Goal: Task Accomplishment & Management: Complete application form

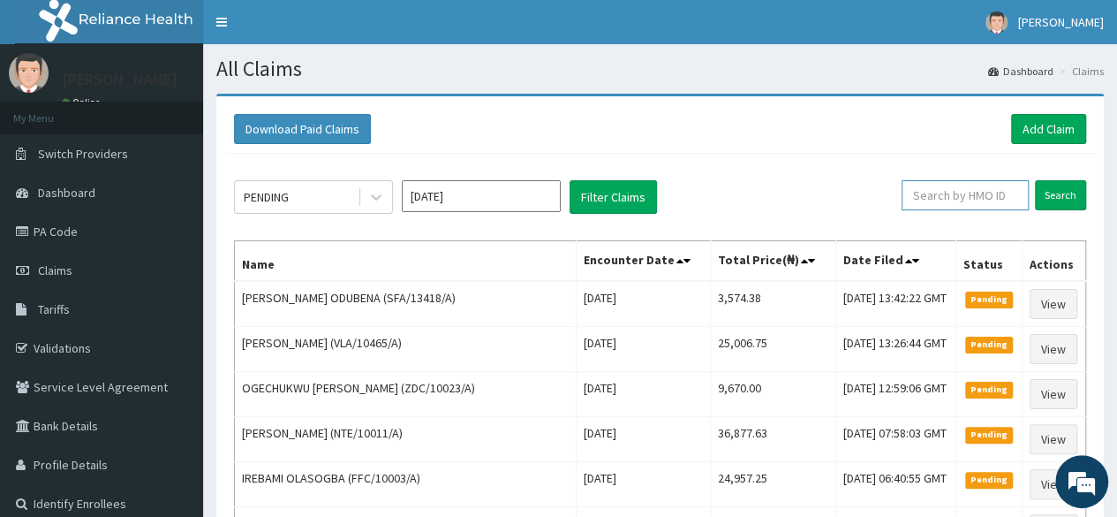
click at [956, 192] on input "text" at bounding box center [964, 195] width 127 height 30
click at [1035, 180] on input "Search" at bounding box center [1060, 195] width 51 height 30
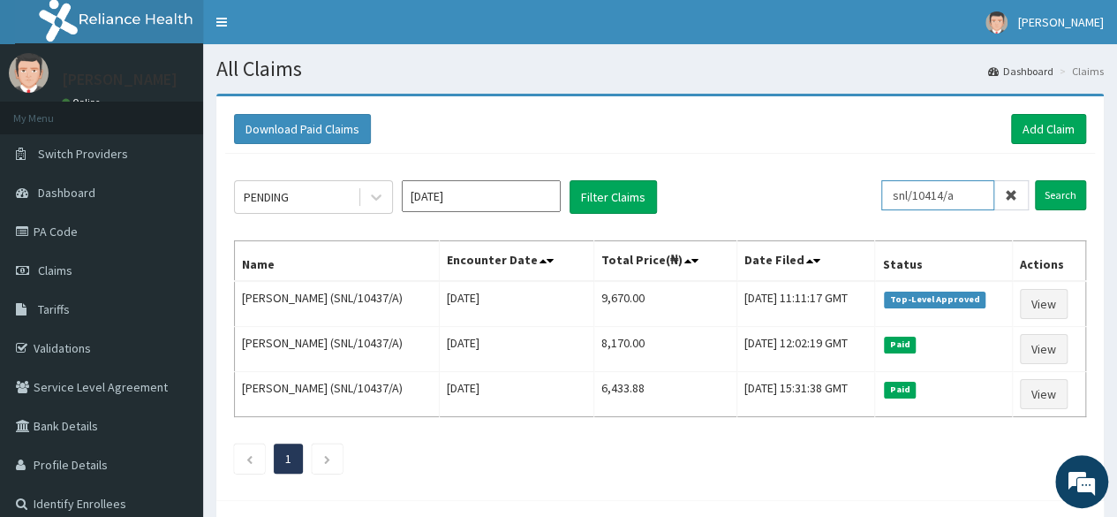
type input "snl/10414/a"
click at [1035, 180] on input "Search" at bounding box center [1060, 195] width 51 height 30
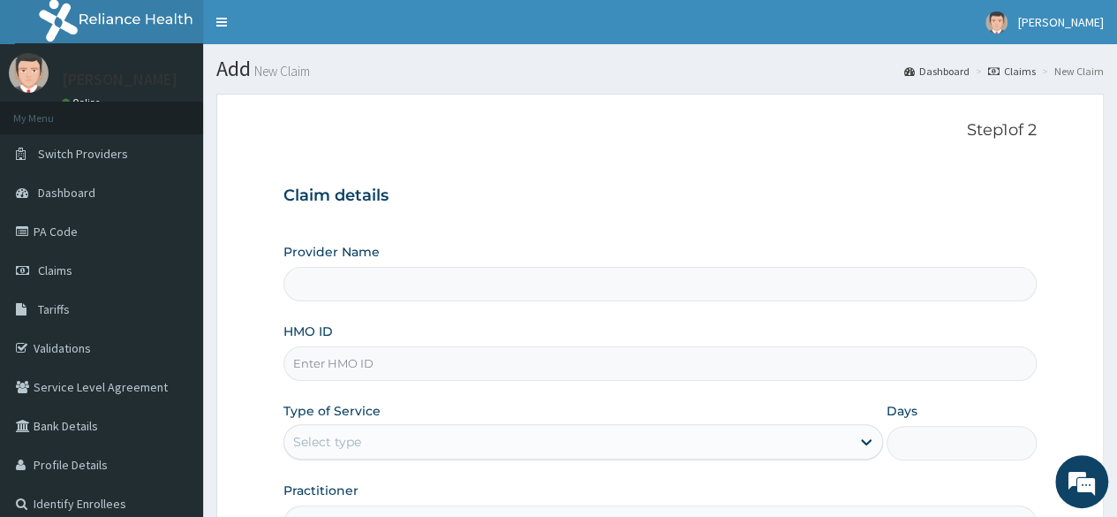
type input "Reliance Family Clinics (RFC) - Lekki"
click at [1012, 71] on link "Claims" at bounding box center [1012, 71] width 48 height 15
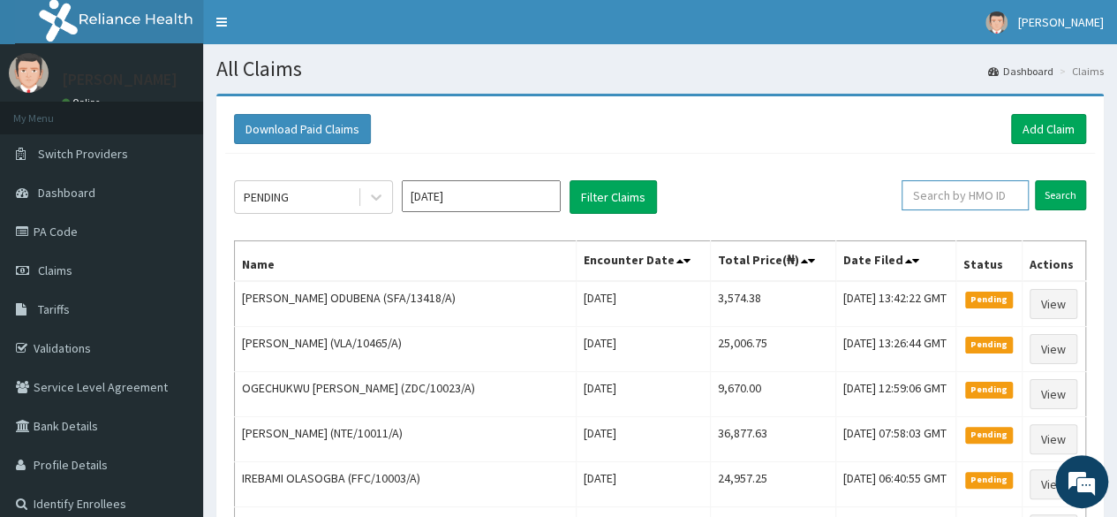
click at [973, 197] on input "text" at bounding box center [964, 195] width 127 height 30
click at [973, 197] on input "sn" at bounding box center [937, 195] width 113 height 30
type input "snl/10414/a"
click at [1035, 180] on input "Search" at bounding box center [1060, 195] width 51 height 30
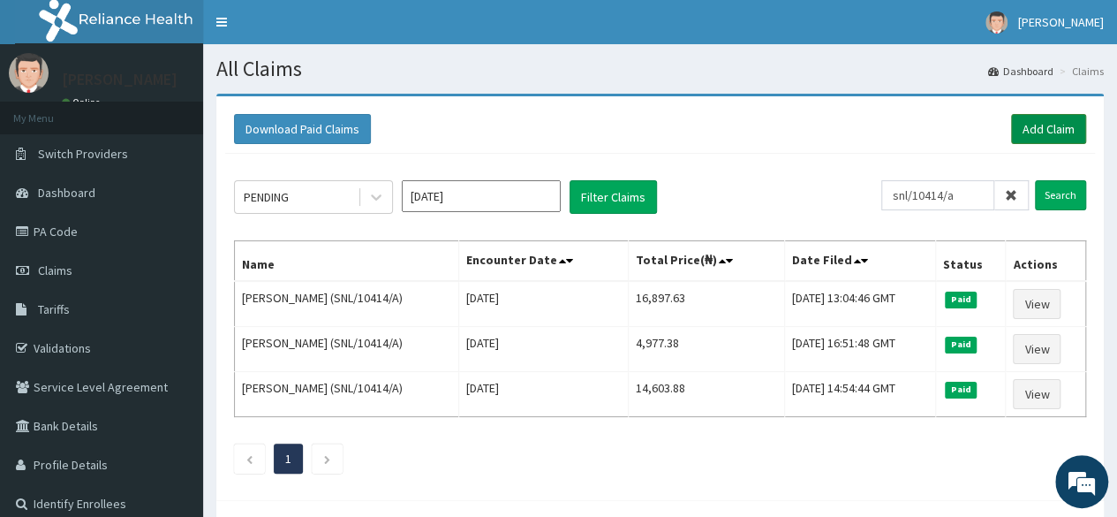
click at [1022, 133] on link "Add Claim" at bounding box center [1048, 129] width 75 height 30
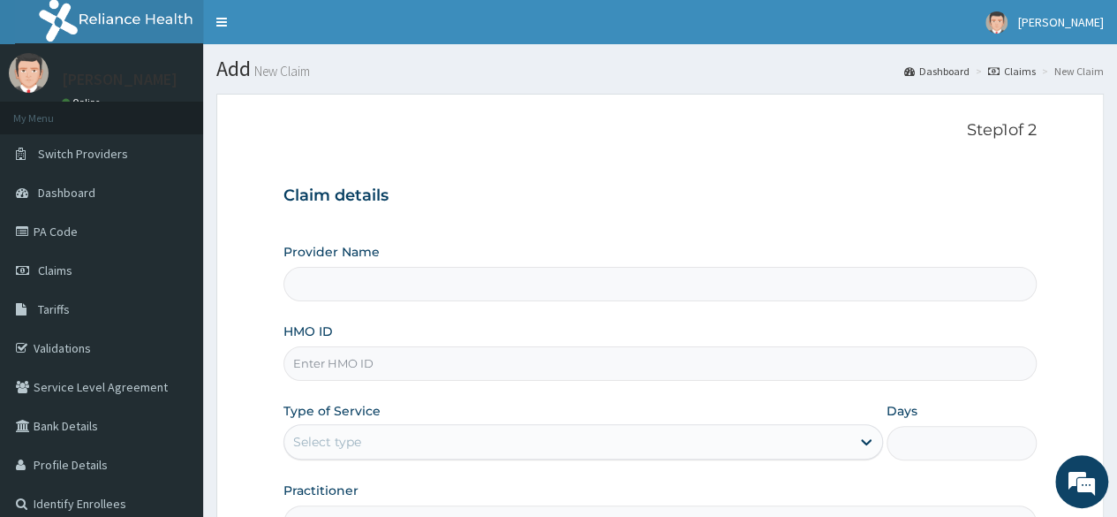
type input "Reliance Family Clinics (RFC) - [GEOGRAPHIC_DATA]"
click at [618, 369] on input "HMO ID" at bounding box center [659, 363] width 753 height 34
type input "snl/10414/a"
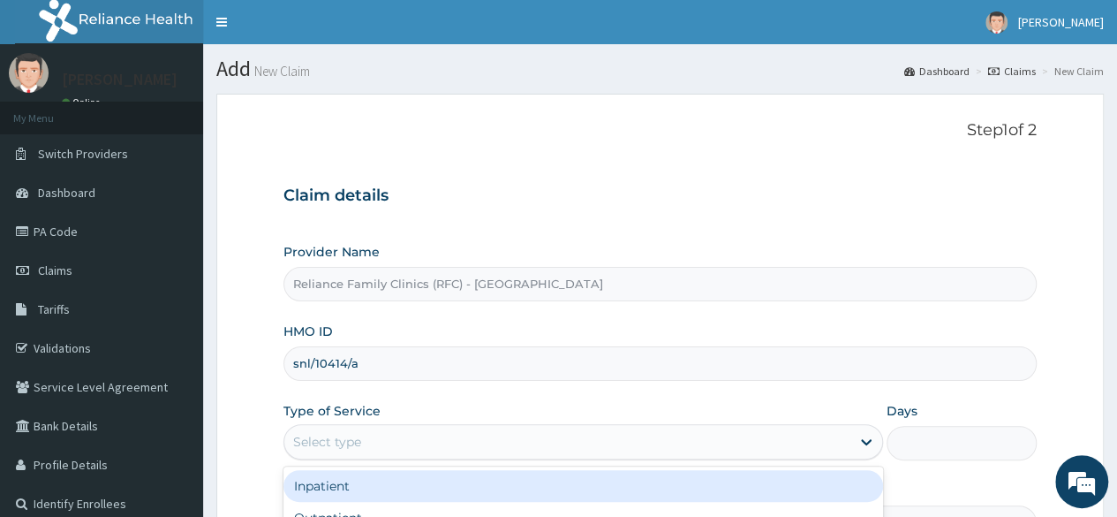
click at [611, 438] on div "Select type" at bounding box center [567, 441] width 566 height 28
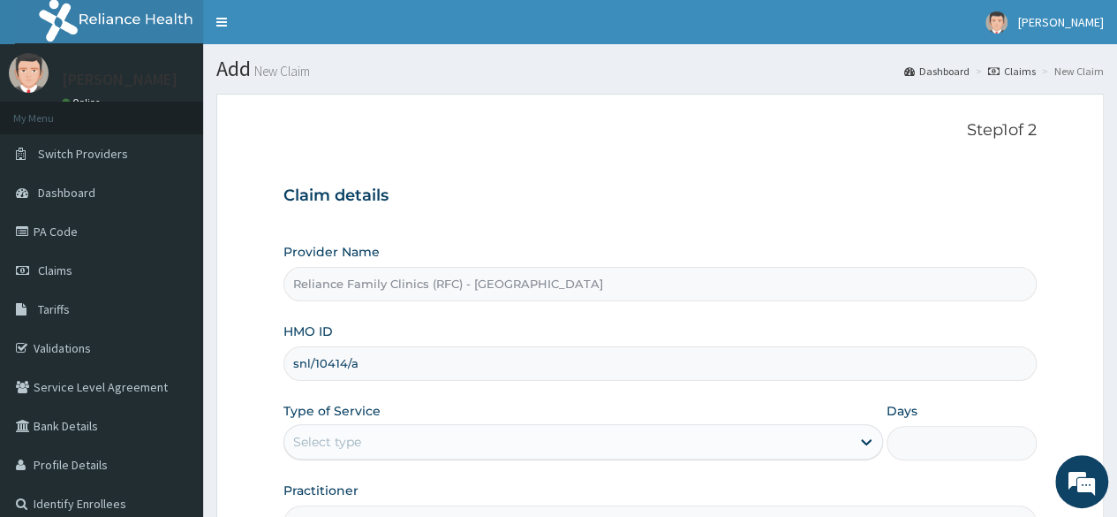
drag, startPoint x: 611, startPoint y: 438, endPoint x: 668, endPoint y: 296, distance: 153.3
click at [668, 296] on div "Provider Name Reliance Family Clinics (RFC) - Lekki HMO ID snl/10414/a Type of …" at bounding box center [659, 391] width 753 height 297
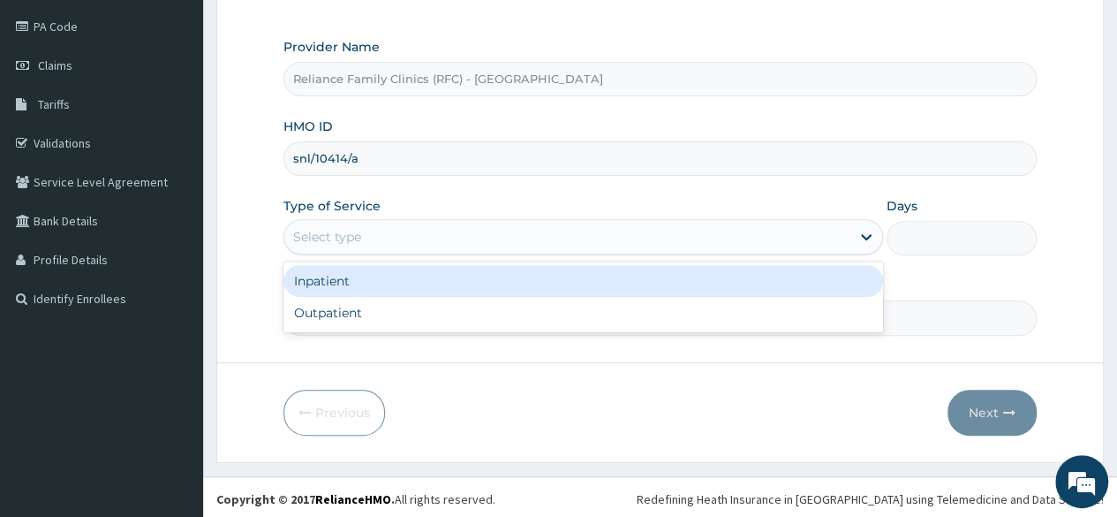
click at [592, 223] on div "Select type" at bounding box center [567, 236] width 566 height 28
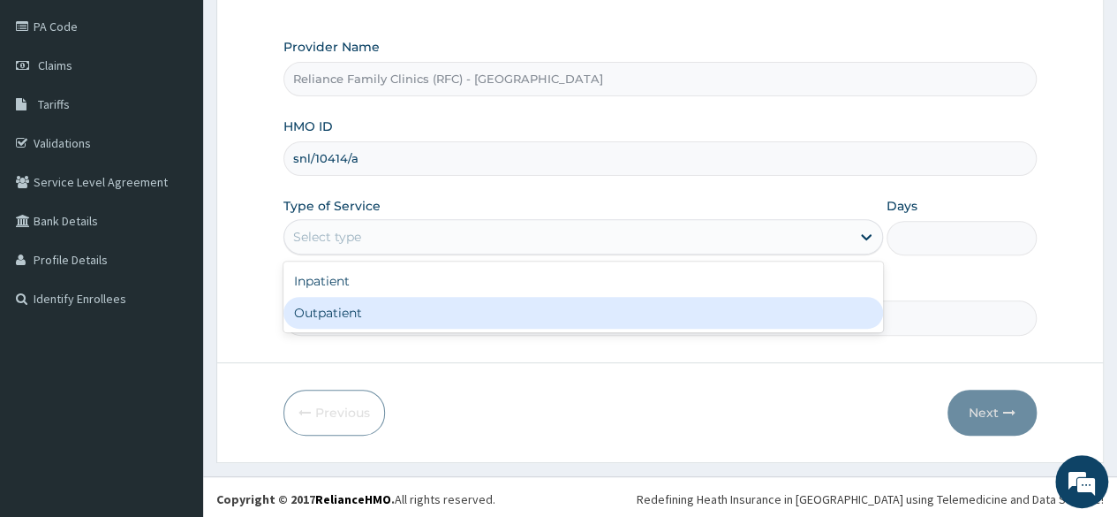
click at [532, 312] on div "Outpatient" at bounding box center [582, 313] width 599 height 32
type input "1"
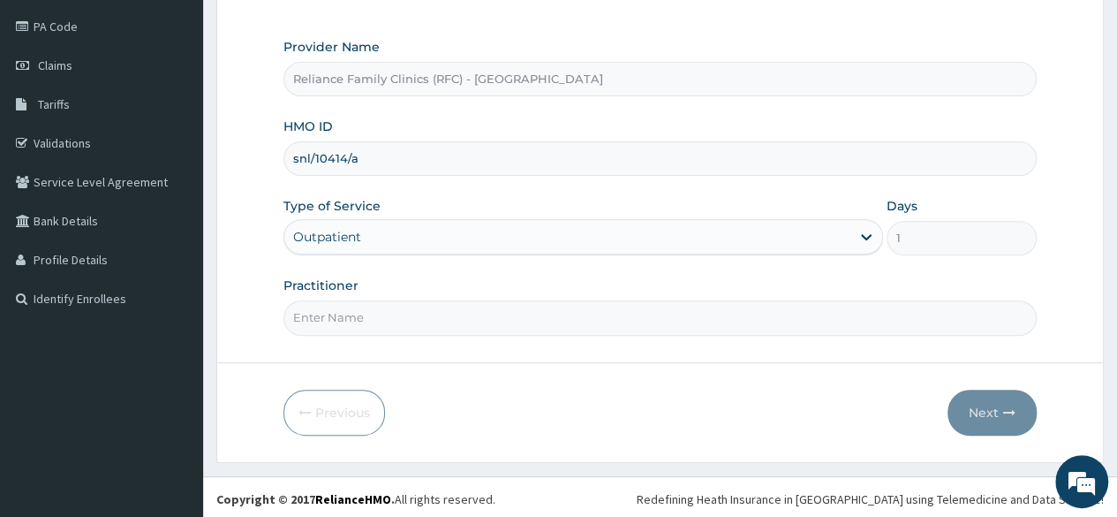
click at [523, 310] on input "Practitioner" at bounding box center [659, 317] width 753 height 34
type input "locum"
click at [965, 400] on button "Next" at bounding box center [991, 412] width 89 height 46
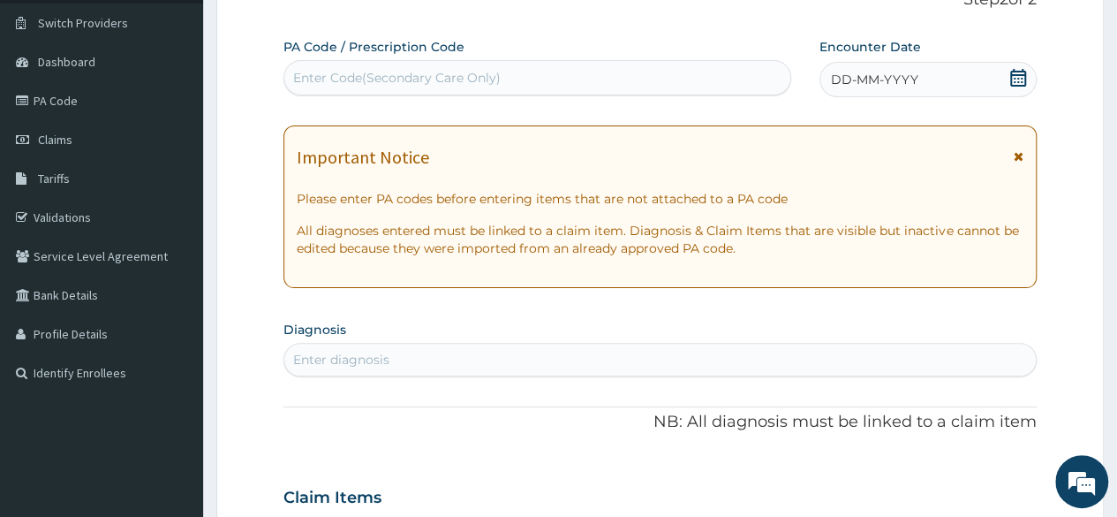
scroll to position [125, 0]
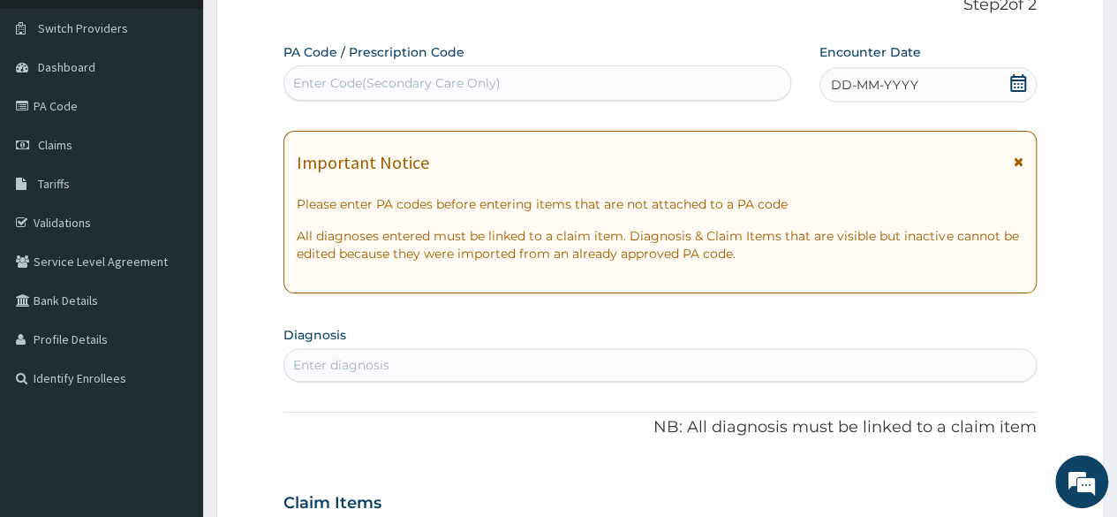
click at [853, 87] on span "DD-MM-YYYY" at bounding box center [874, 85] width 87 height 18
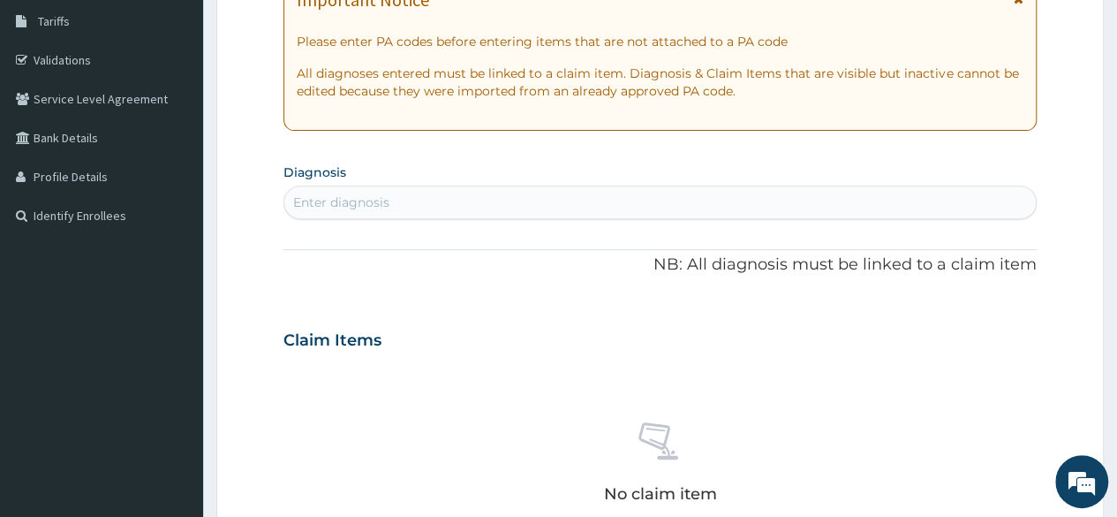
scroll to position [314, 0]
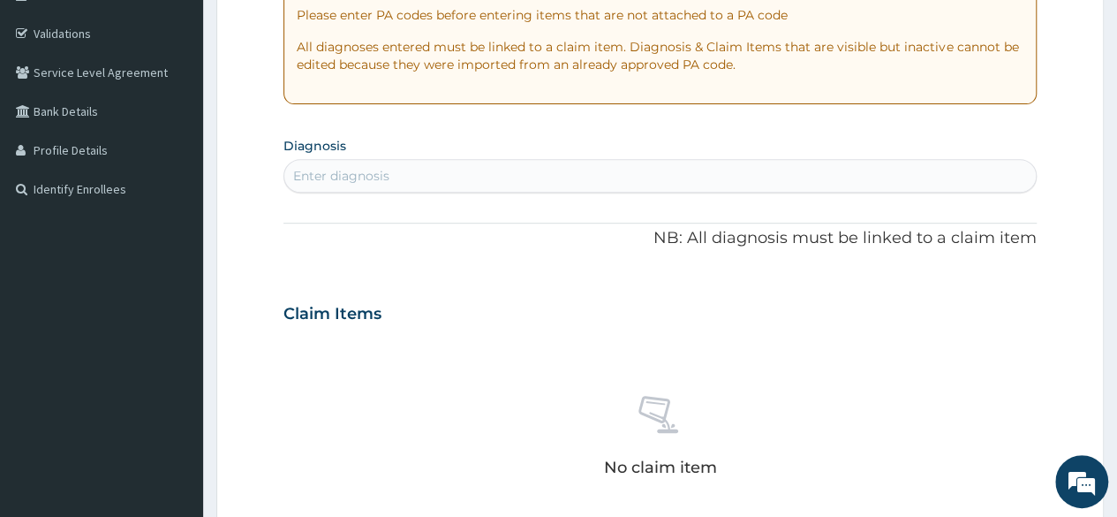
click at [569, 170] on div "Enter diagnosis" at bounding box center [659, 176] width 751 height 28
type input "immuni"
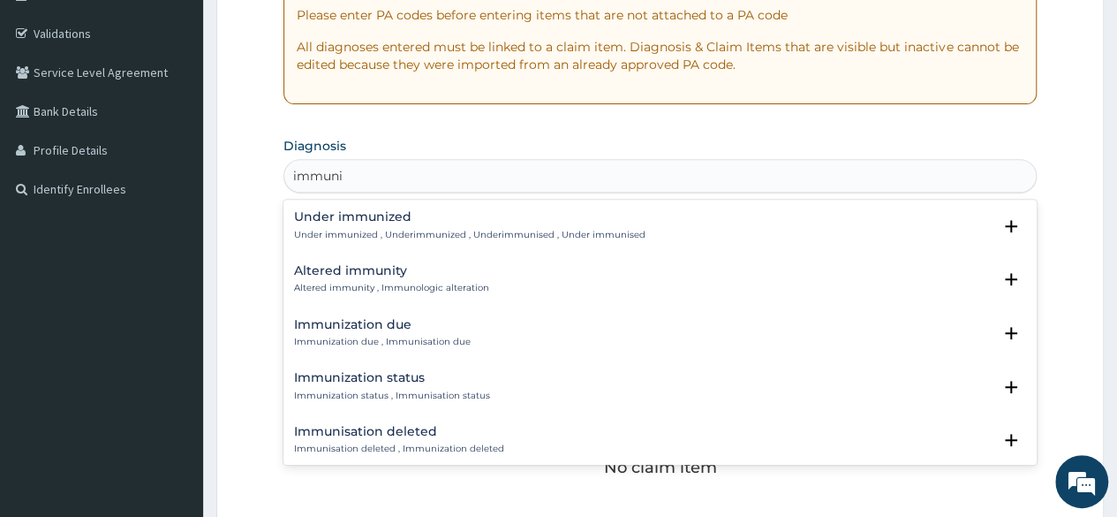
click at [387, 324] on h4 "Immunization due" at bounding box center [382, 324] width 177 height 13
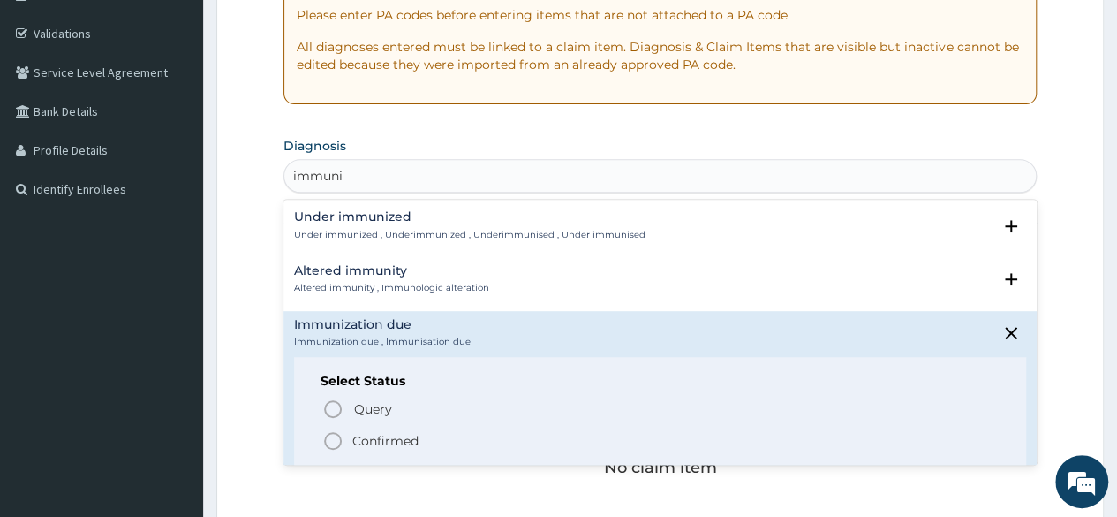
click at [366, 434] on p "Confirmed" at bounding box center [385, 441] width 66 height 18
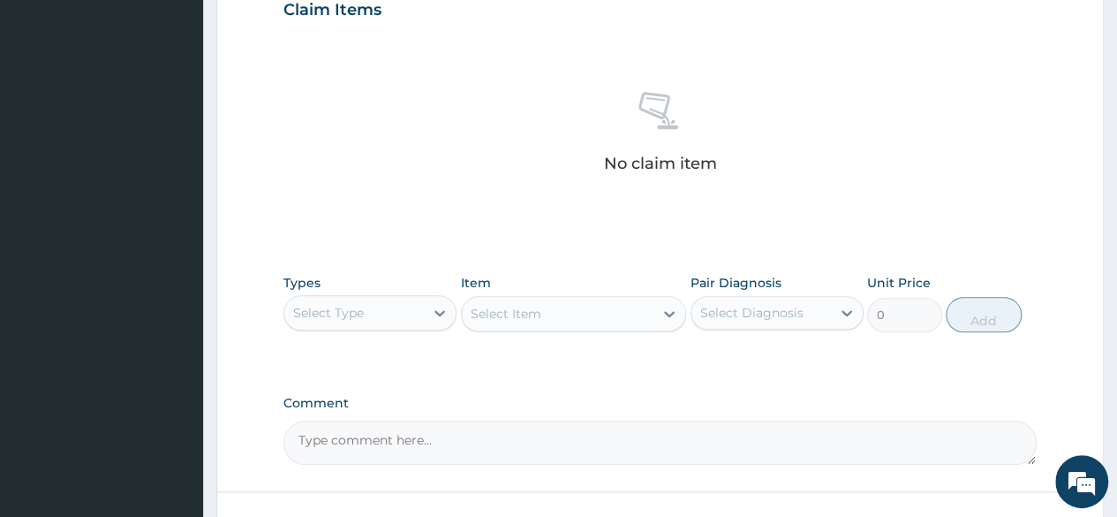
scroll to position [625, 0]
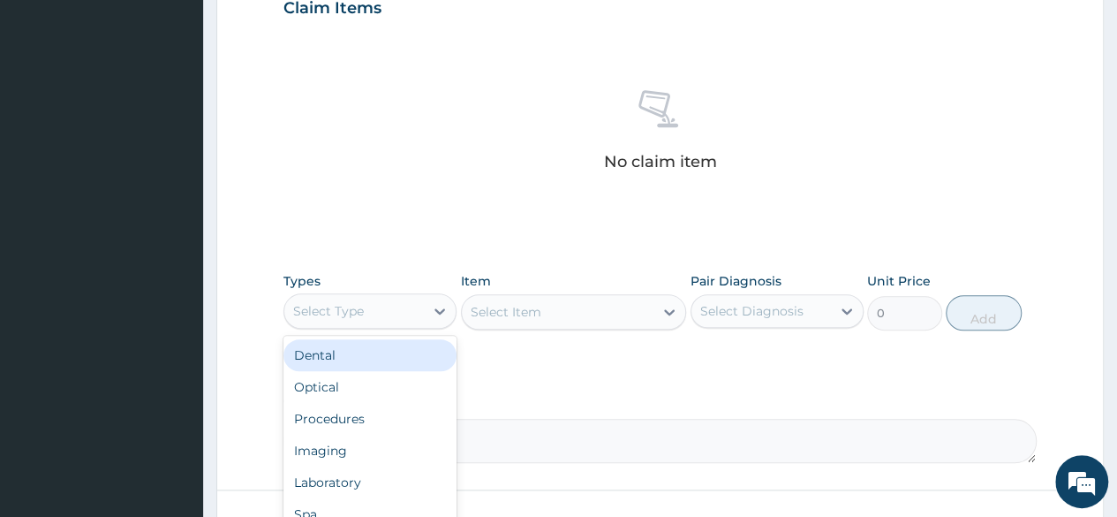
click at [410, 317] on div "Select Type" at bounding box center [353, 311] width 139 height 28
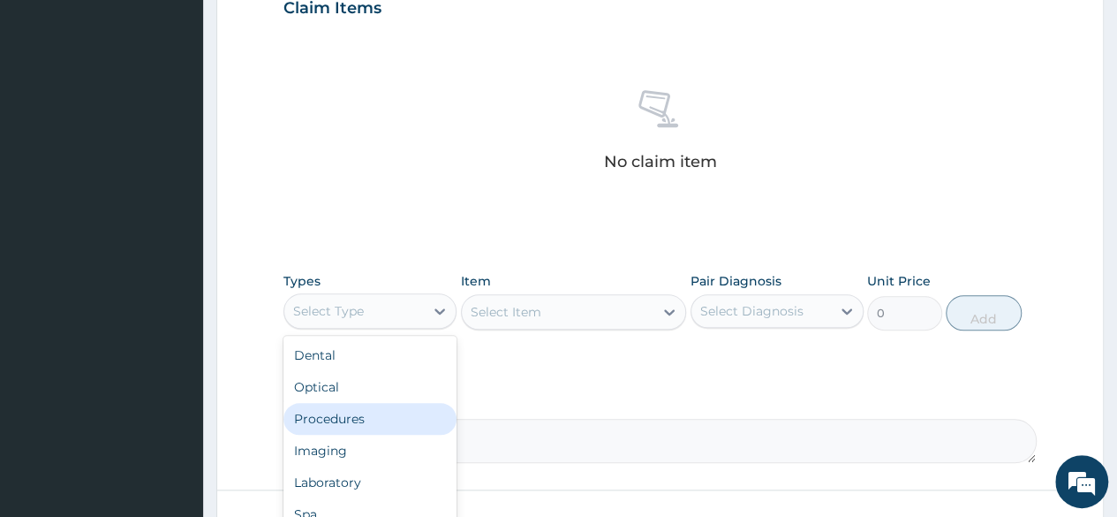
click at [366, 423] on div "Procedures" at bounding box center [369, 419] width 173 height 32
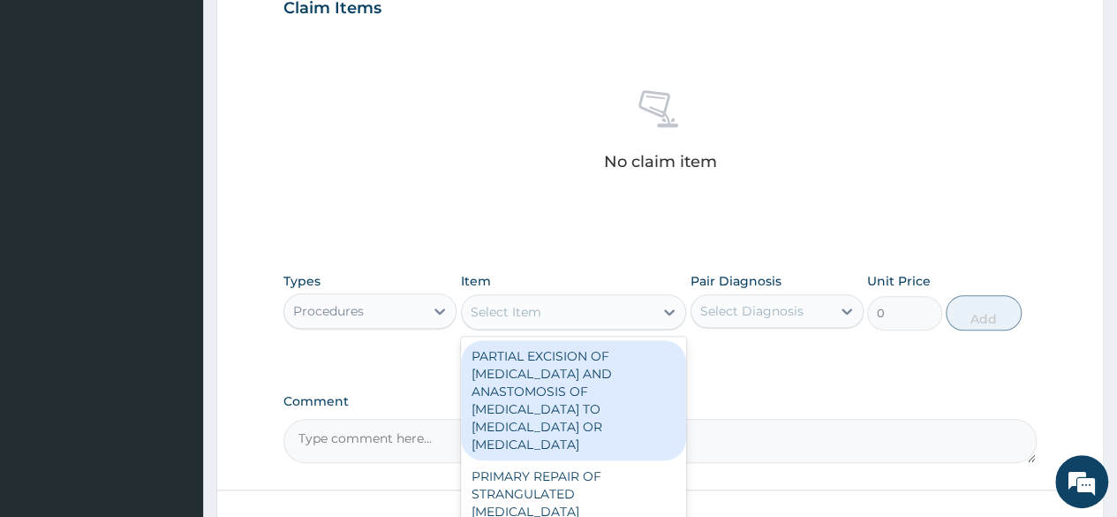
click at [556, 306] on div "Select Item" at bounding box center [558, 312] width 192 height 28
type input "nur"
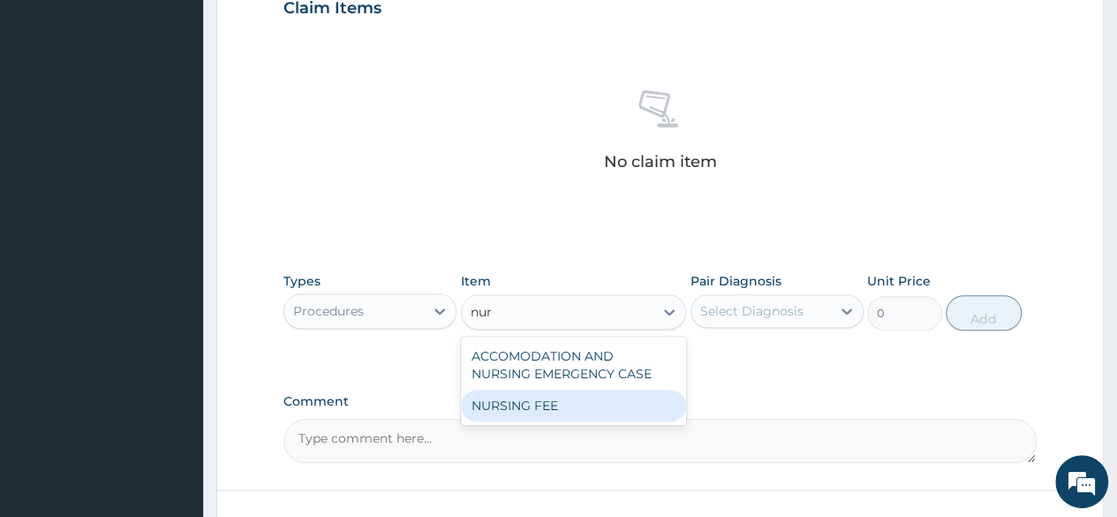
click at [543, 395] on div "NURSING FEE" at bounding box center [574, 405] width 226 height 32
type input "1500"
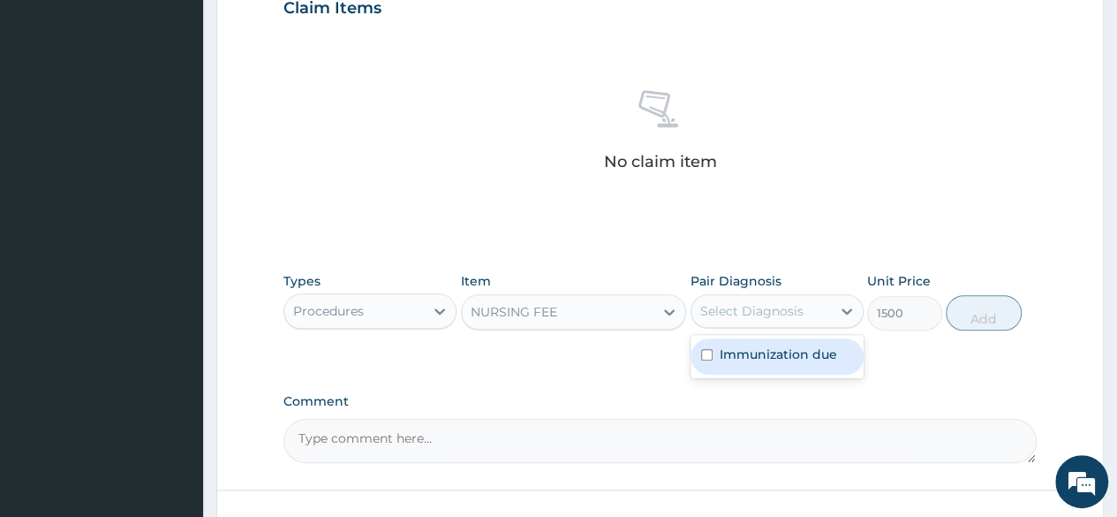
click at [750, 314] on div "Select Diagnosis" at bounding box center [751, 311] width 103 height 18
click at [759, 356] on label "Immunization due" at bounding box center [778, 354] width 117 height 18
checkbox input "true"
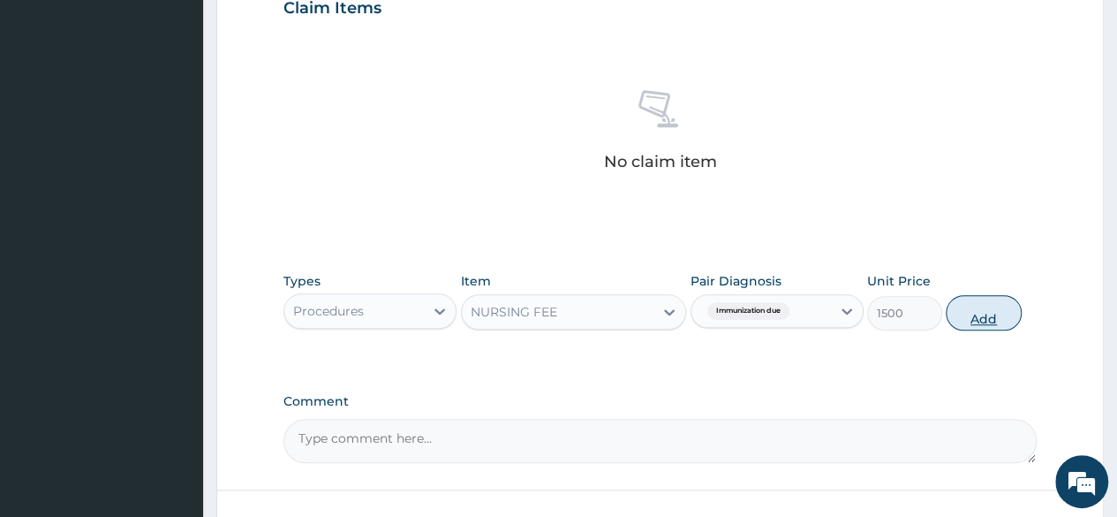
click at [979, 308] on button "Add" at bounding box center [983, 312] width 75 height 35
type input "0"
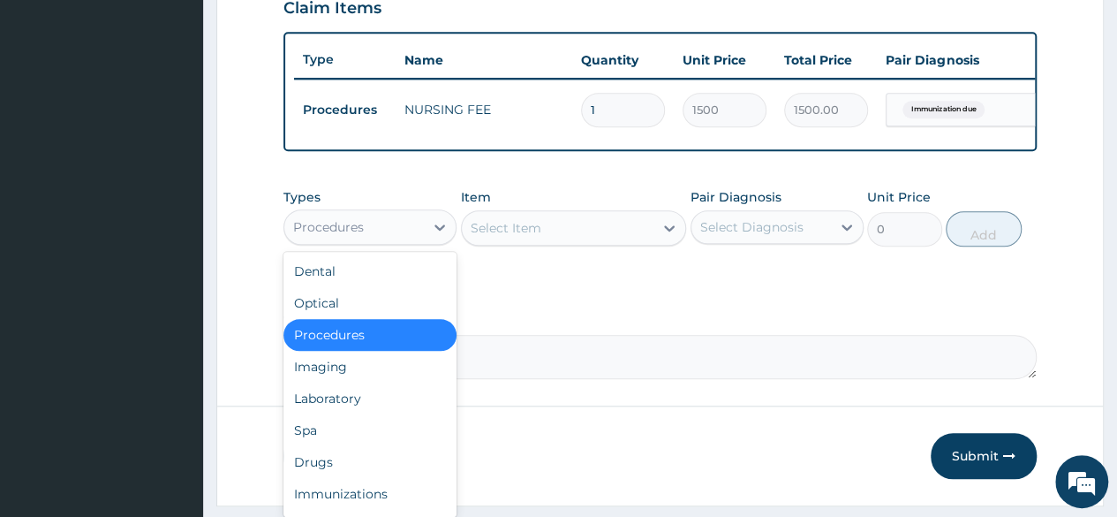
click at [394, 241] on div "Procedures" at bounding box center [353, 227] width 139 height 28
click at [350, 400] on div "Laboratory" at bounding box center [369, 398] width 173 height 32
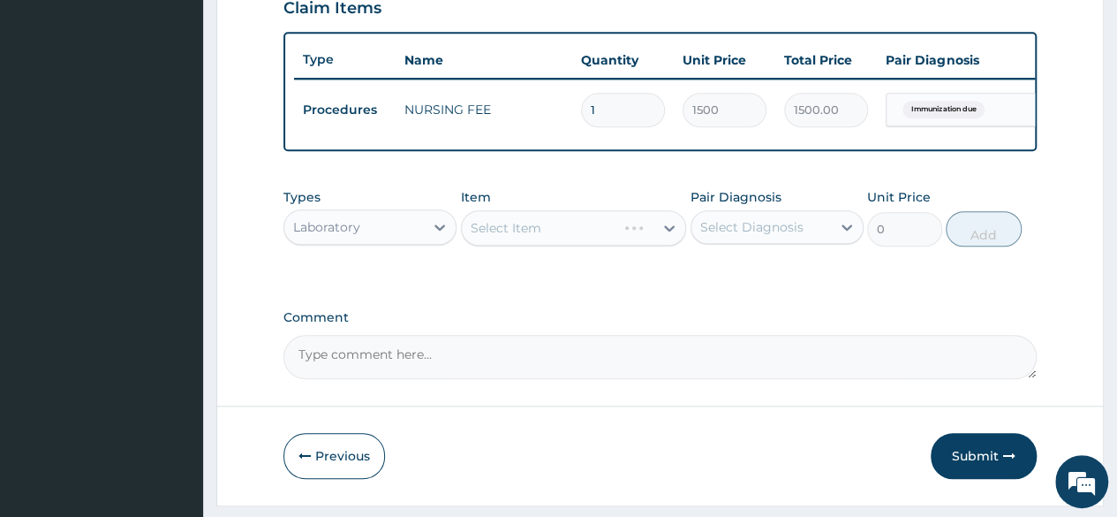
click at [560, 242] on div "Select Item" at bounding box center [574, 227] width 226 height 35
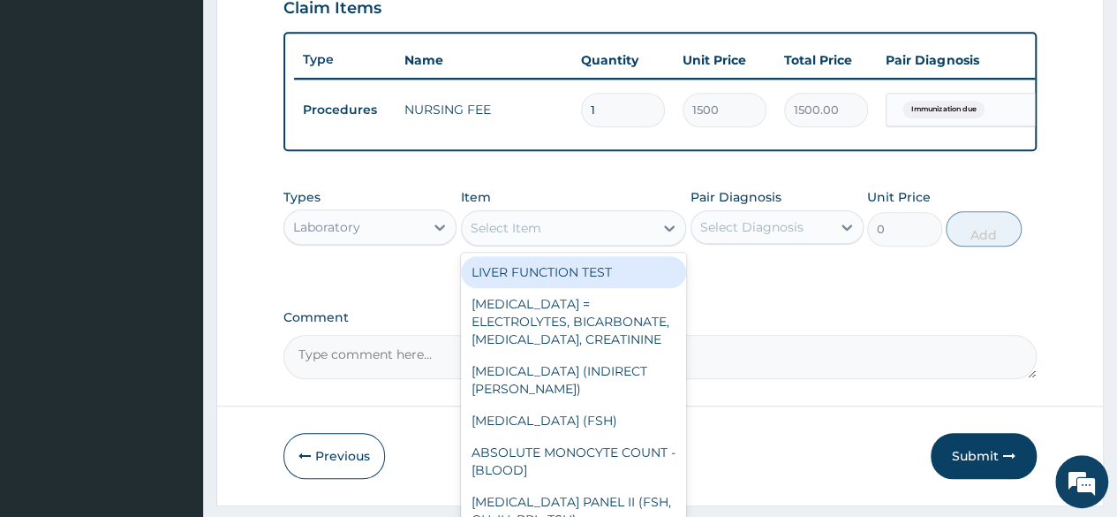
click at [560, 242] on div "Select Item" at bounding box center [558, 228] width 192 height 28
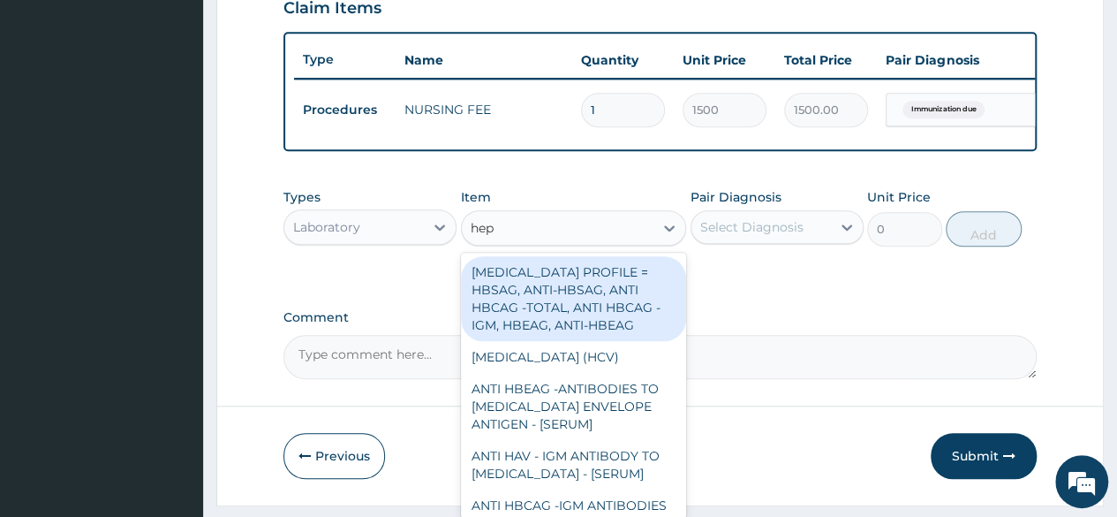
type input "hep"
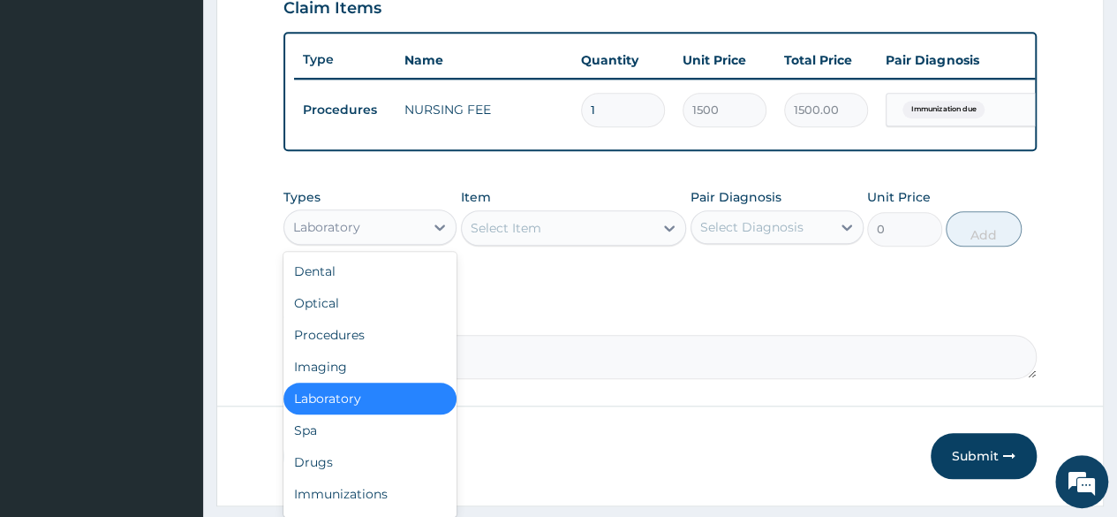
click at [420, 241] on div "Laboratory" at bounding box center [353, 227] width 139 height 28
click at [339, 467] on div "Drugs" at bounding box center [369, 462] width 173 height 32
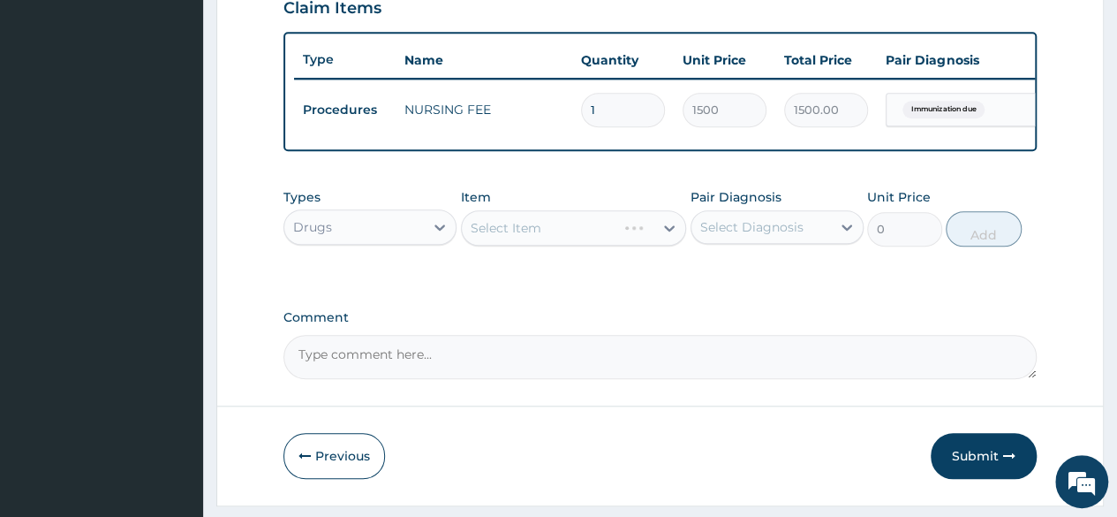
click at [643, 244] on div "Select Item" at bounding box center [574, 227] width 226 height 35
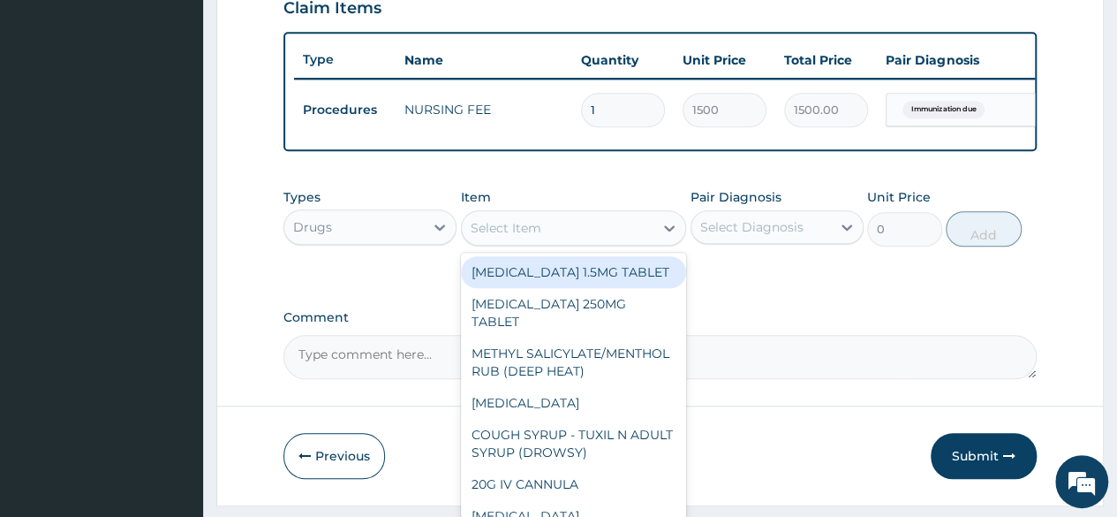
click at [643, 242] on div "Select Item" at bounding box center [558, 228] width 192 height 28
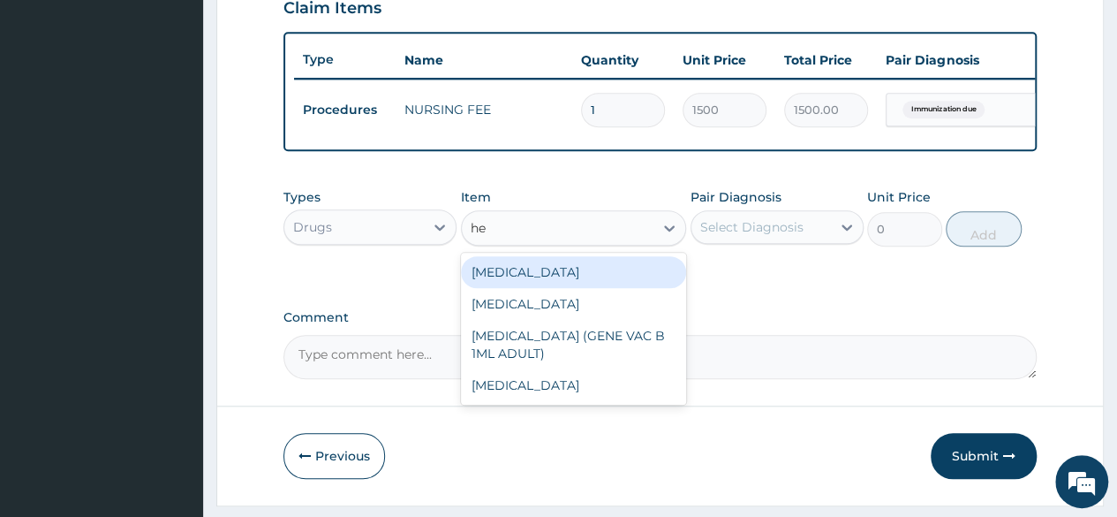
type input "hep"
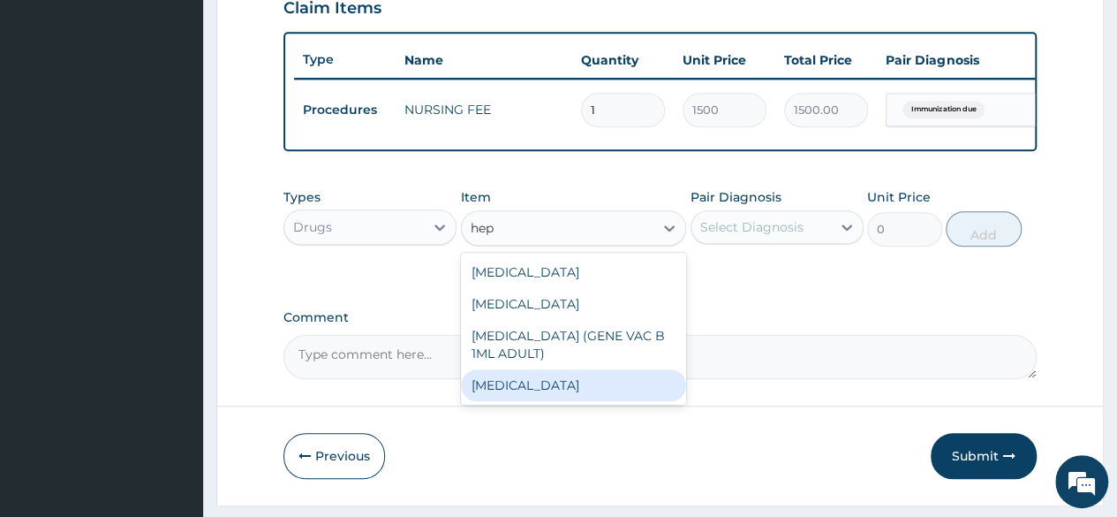
click at [551, 397] on div "HEPATITIS B VACCINE" at bounding box center [574, 385] width 226 height 32
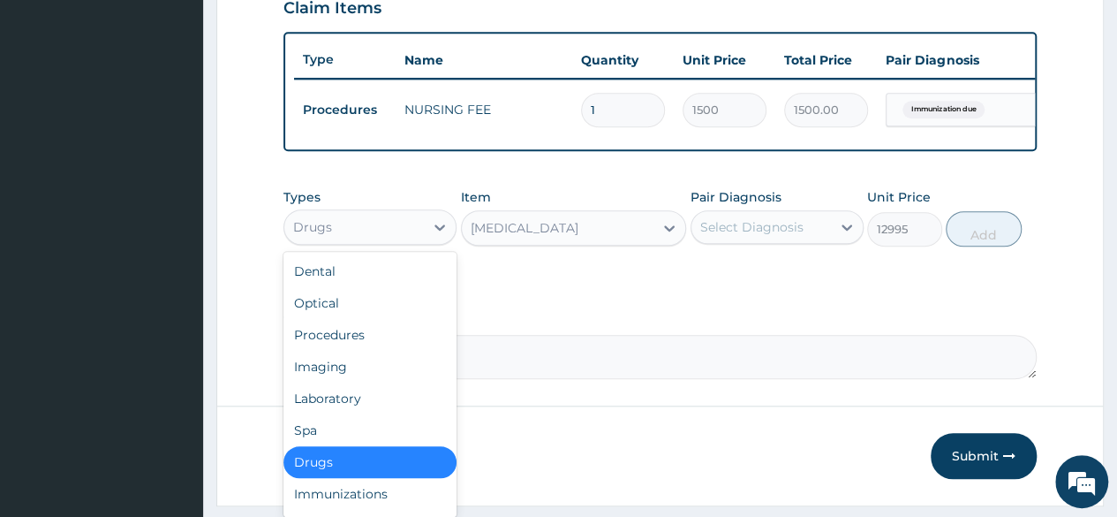
click at [389, 236] on div "Drugs" at bounding box center [353, 227] width 139 height 28
click at [376, 505] on div "Immunizations" at bounding box center [369, 494] width 173 height 32
type input "0"
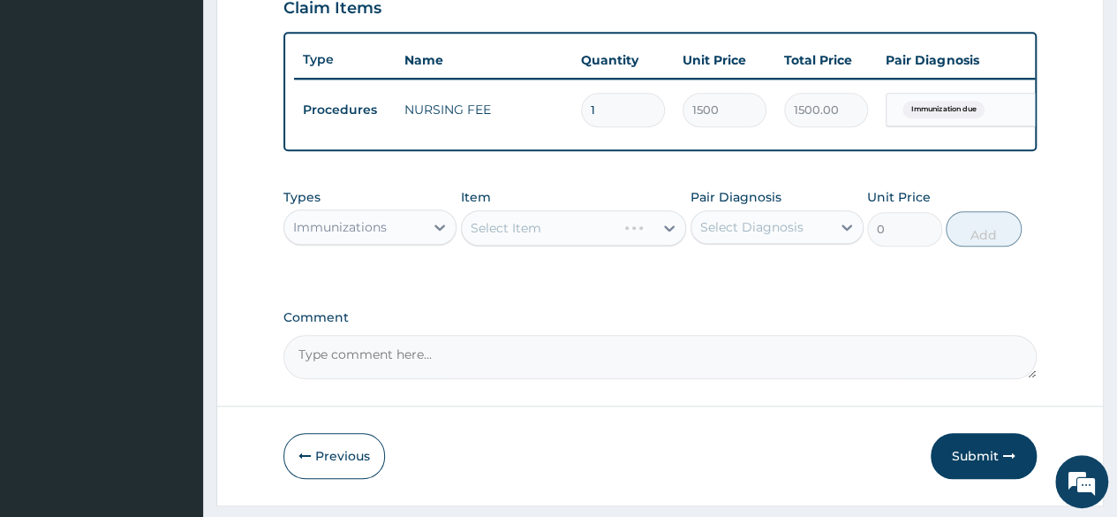
click at [611, 237] on div "Select Item" at bounding box center [574, 227] width 226 height 35
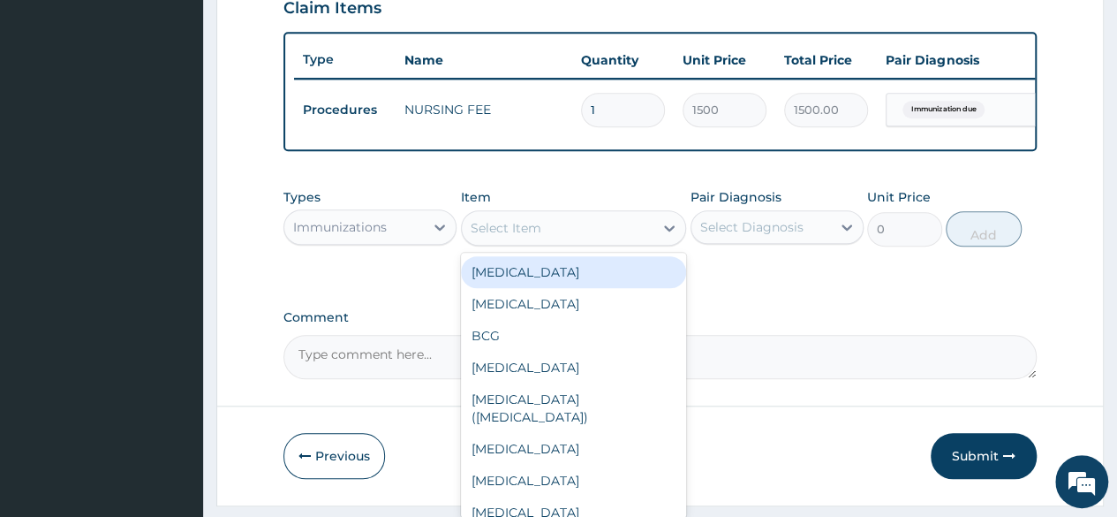
click at [645, 236] on div "Select Item" at bounding box center [558, 228] width 192 height 28
type input "h"
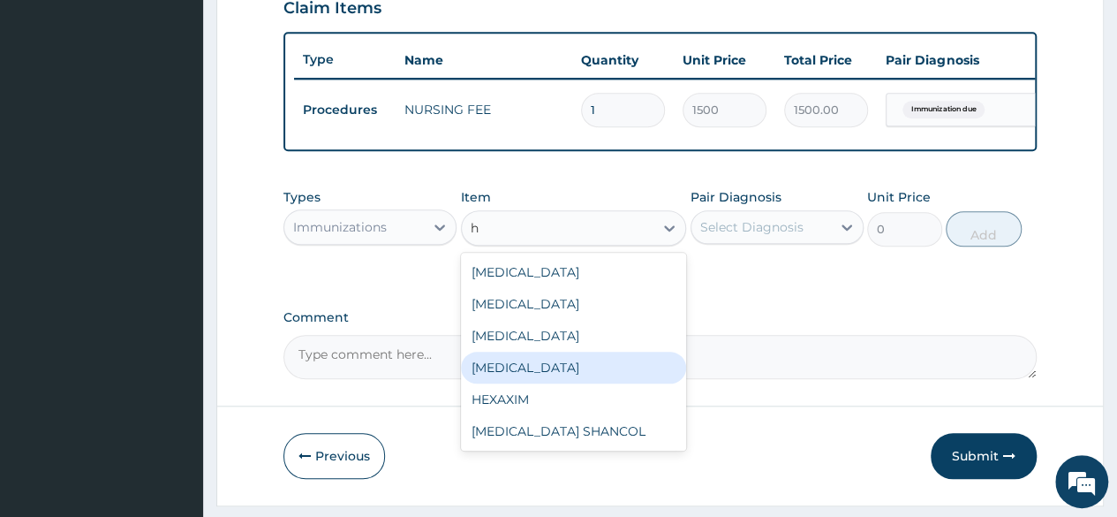
click at [516, 381] on div "HEPATITIS B" at bounding box center [574, 367] width 226 height 32
type input "8170"
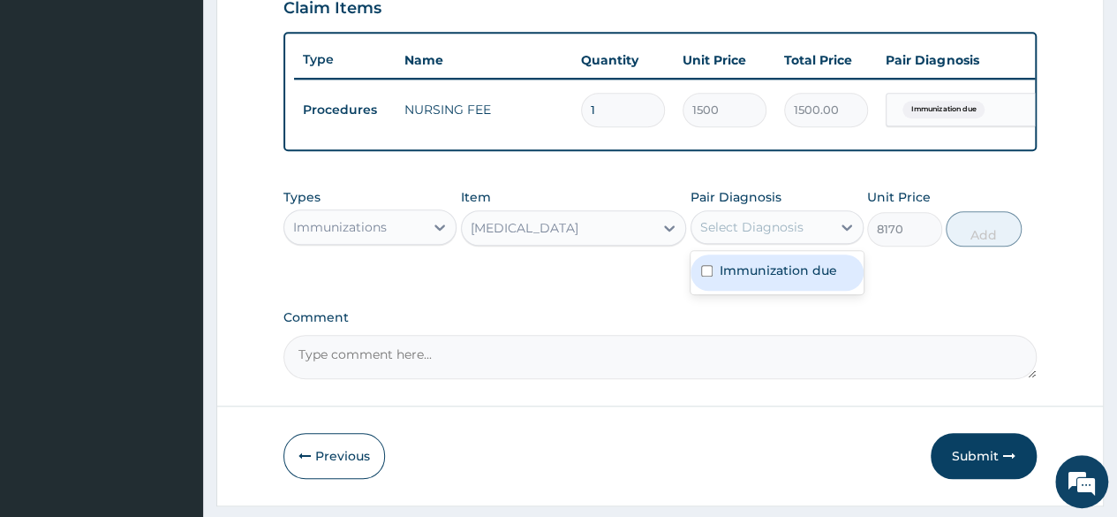
click at [791, 236] on div "Select Diagnosis" at bounding box center [751, 227] width 103 height 18
click at [779, 279] on label "Immunization due" at bounding box center [778, 270] width 117 height 18
checkbox input "true"
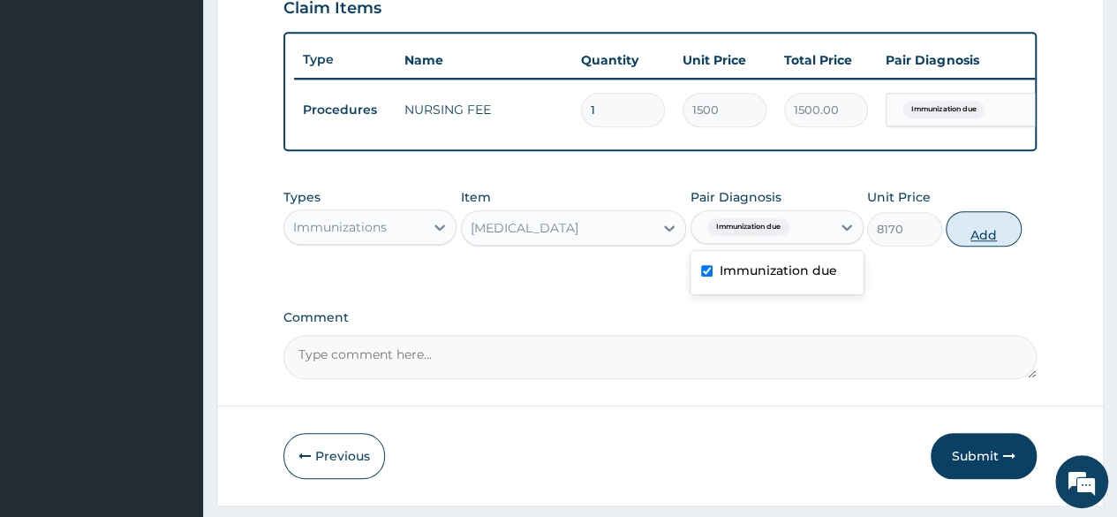
click at [986, 238] on button "Add" at bounding box center [983, 228] width 75 height 35
type input "0"
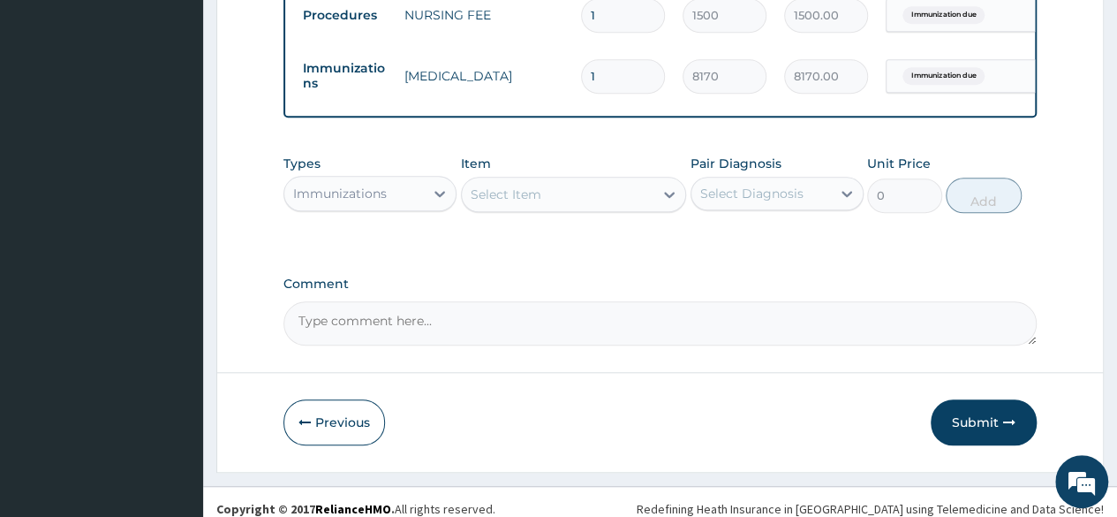
scroll to position [744, 0]
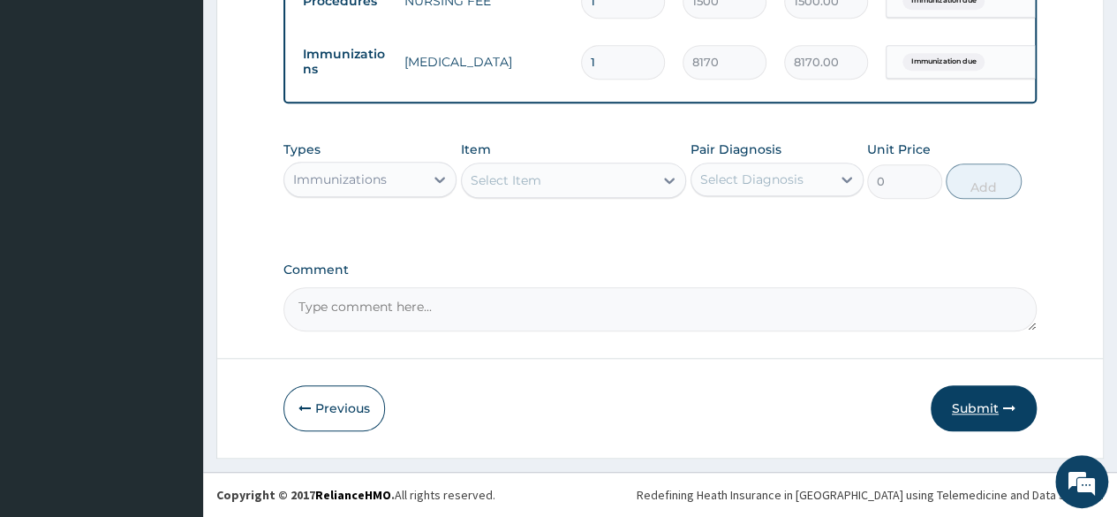
click at [966, 391] on button "Submit" at bounding box center [984, 408] width 106 height 46
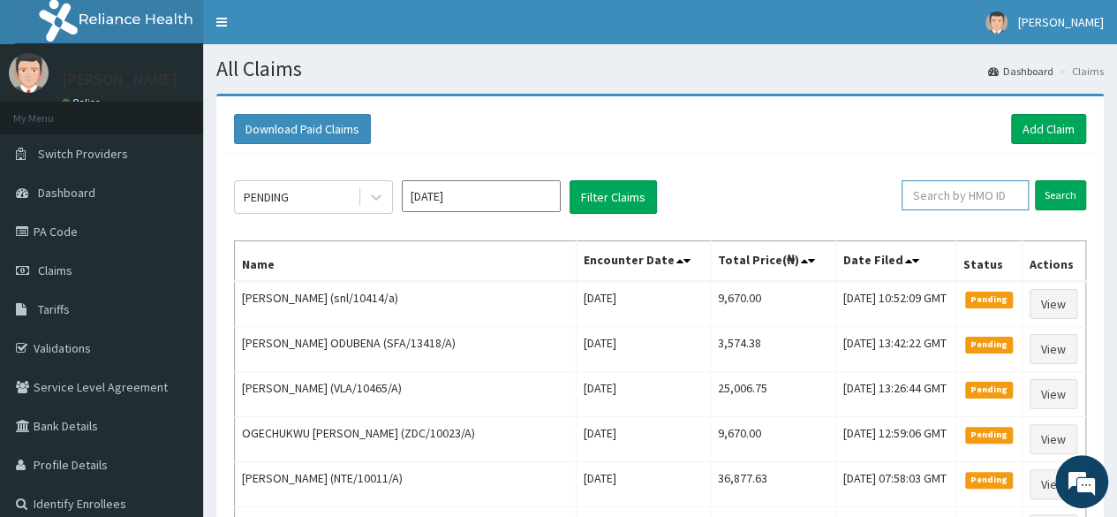
click at [948, 208] on input "text" at bounding box center [964, 195] width 127 height 30
click at [1035, 180] on input "Search" at bounding box center [1060, 195] width 51 height 30
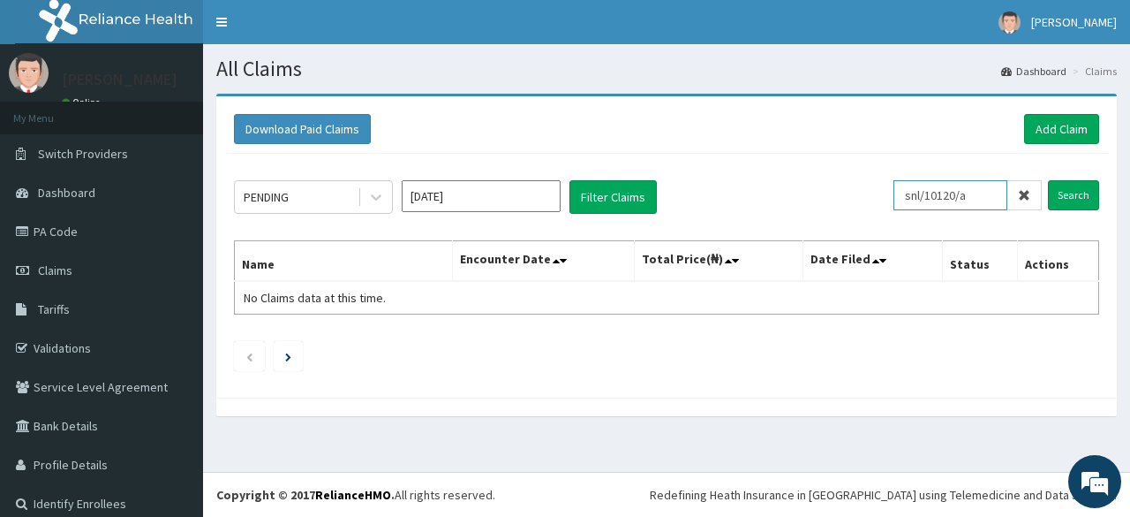
type input "snl/10120/a"
click at [1048, 180] on input "Search" at bounding box center [1073, 195] width 51 height 30
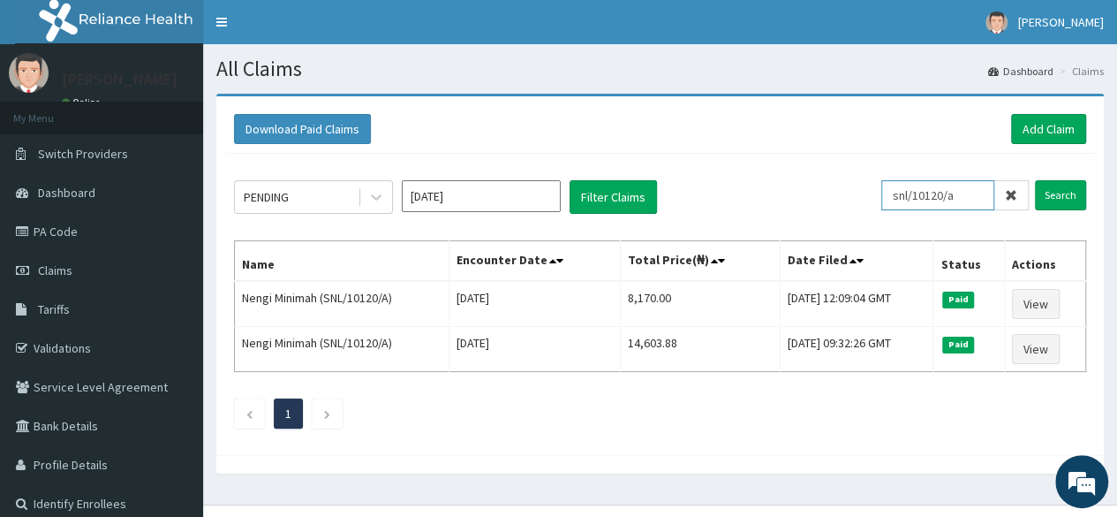
scroll to position [29, 0]
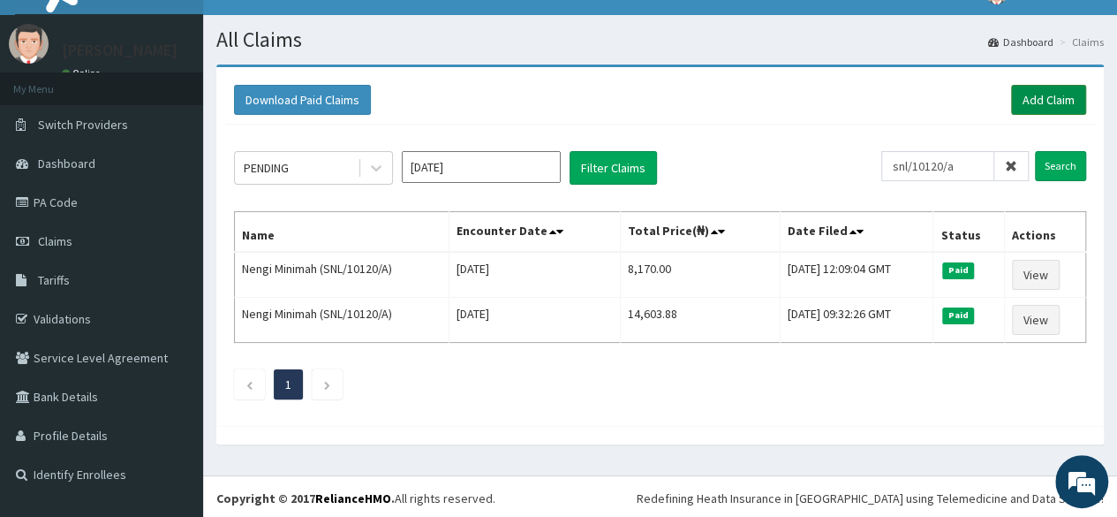
click at [1031, 88] on link "Add Claim" at bounding box center [1048, 100] width 75 height 30
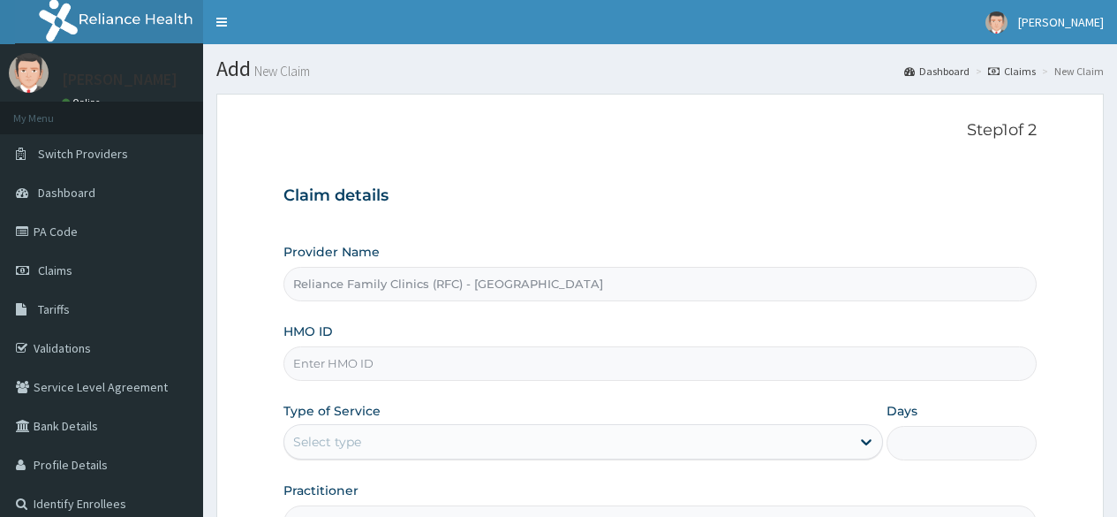
scroll to position [102, 0]
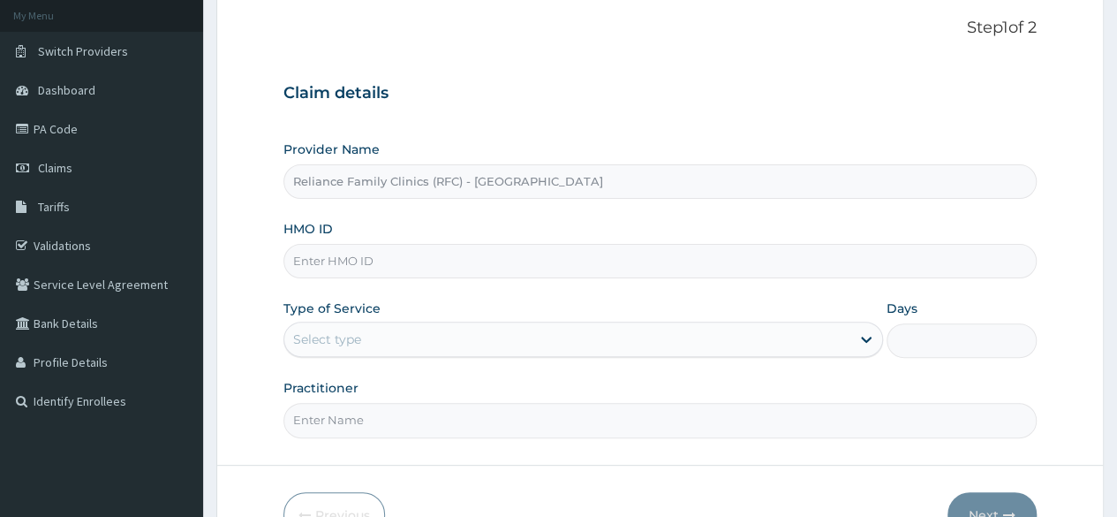
click at [418, 264] on input "HMO ID" at bounding box center [659, 261] width 753 height 34
type input "SNL/10120/a"
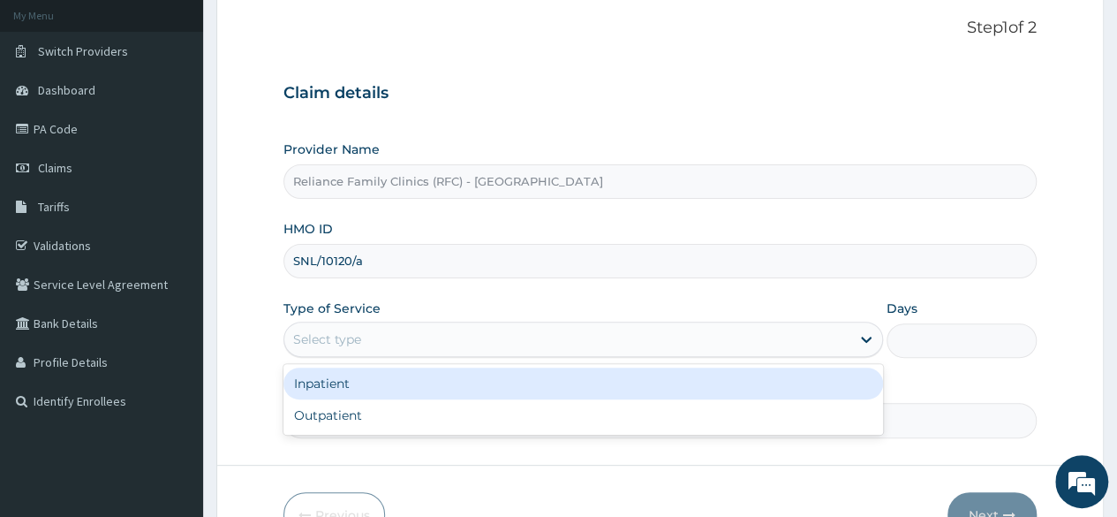
click at [426, 322] on div "Select type" at bounding box center [582, 338] width 599 height 35
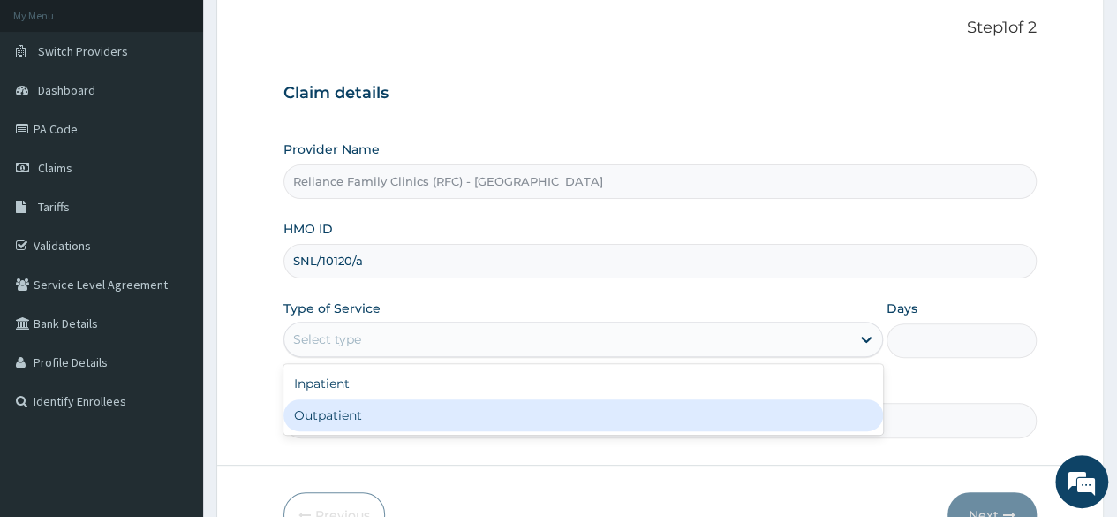
click at [411, 405] on div "Outpatient" at bounding box center [582, 415] width 599 height 32
type input "1"
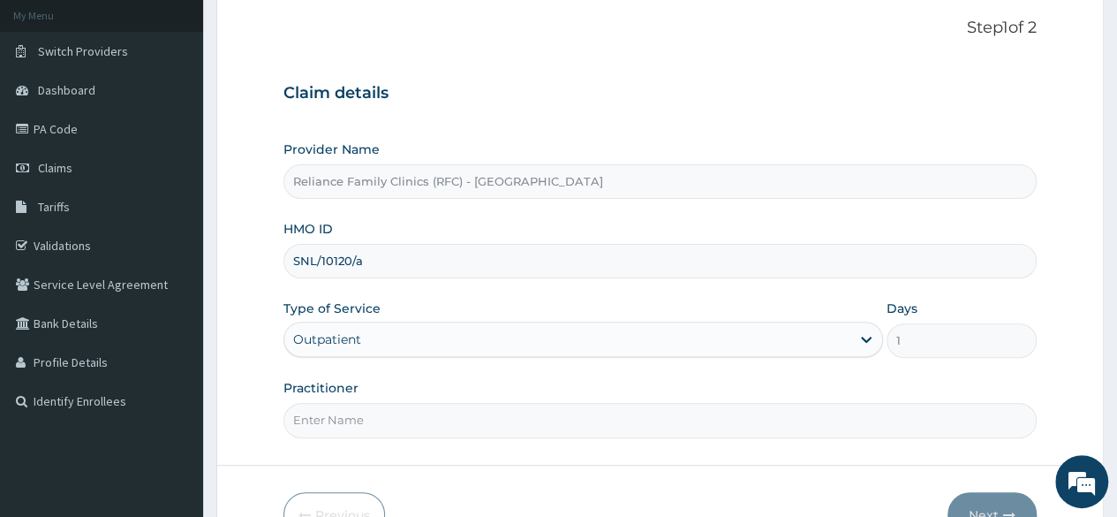
scroll to position [205, 0]
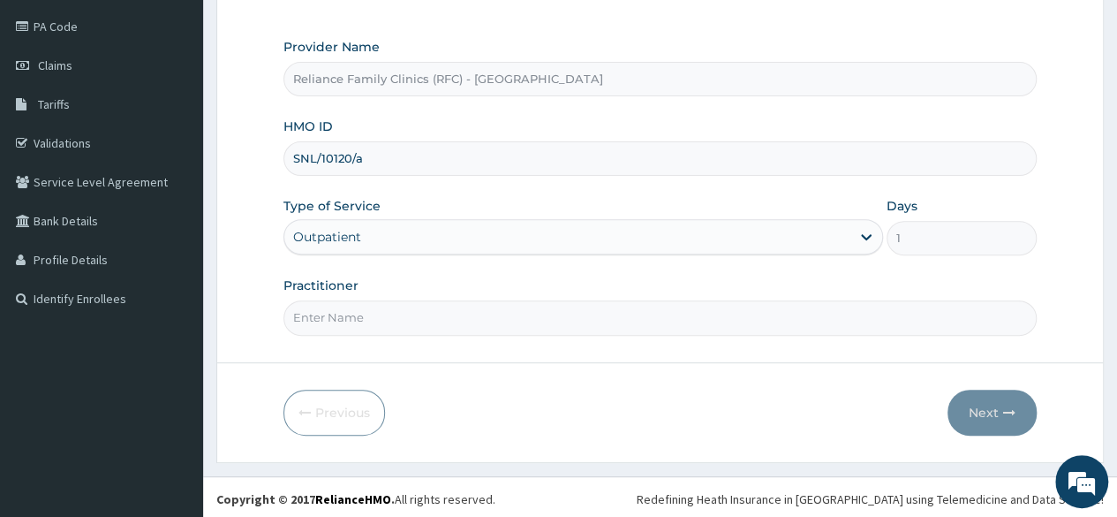
click at [445, 320] on input "Practitioner" at bounding box center [659, 317] width 753 height 34
type input "Locum"
click at [979, 418] on button "Next" at bounding box center [991, 412] width 89 height 46
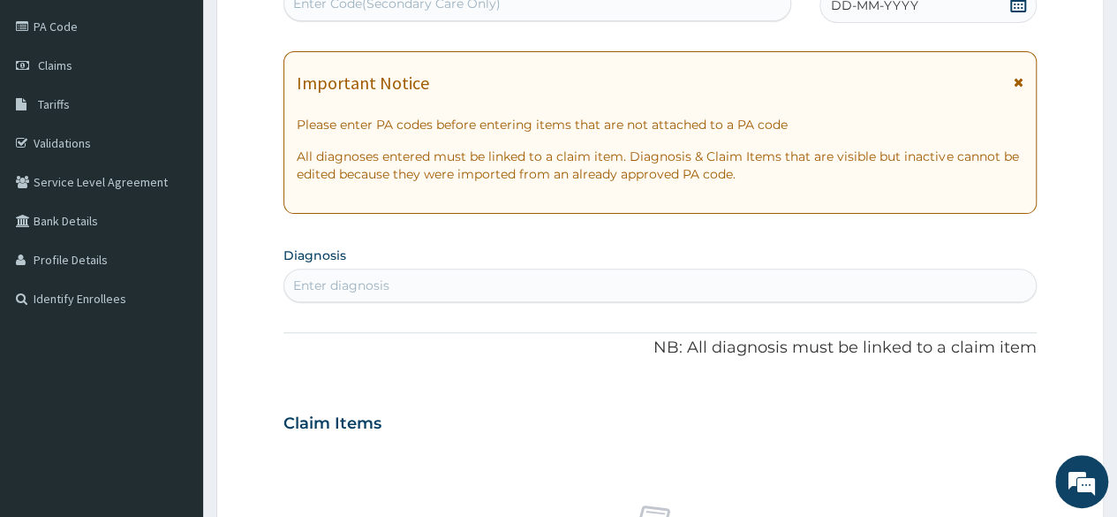
click at [500, 279] on div "Enter diagnosis" at bounding box center [659, 285] width 751 height 28
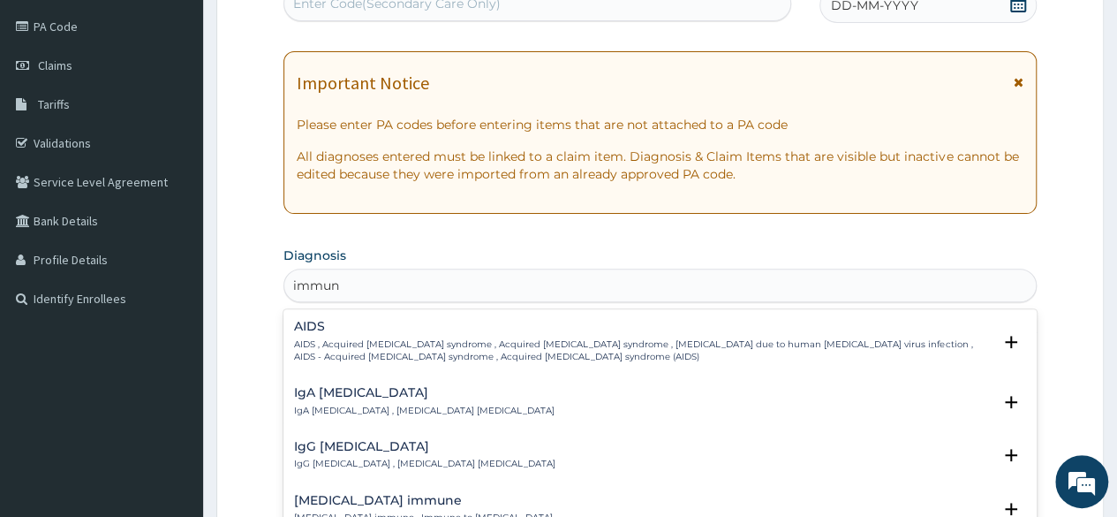
type input "immuni"
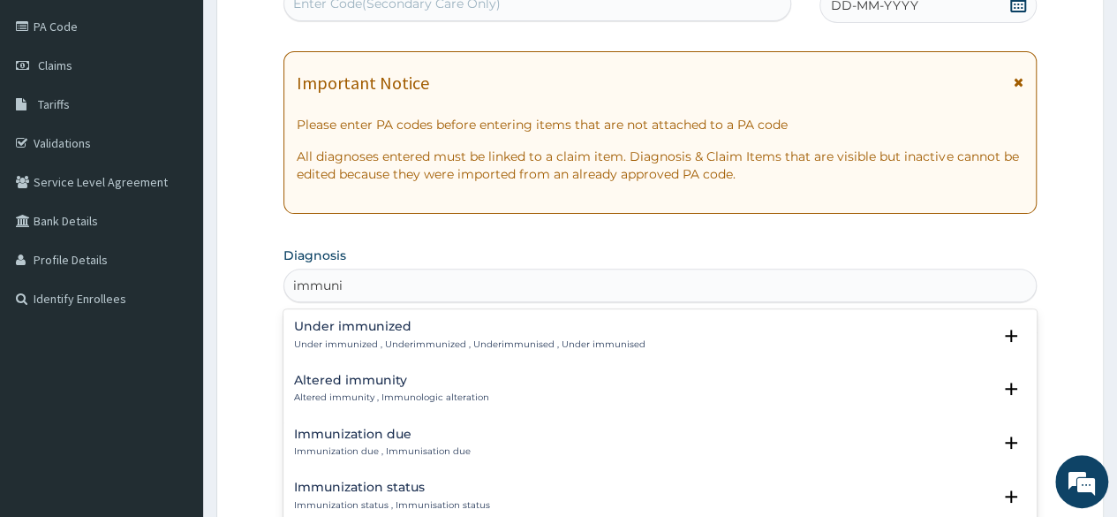
click at [360, 430] on h4 "Immunization due" at bounding box center [382, 433] width 177 height 13
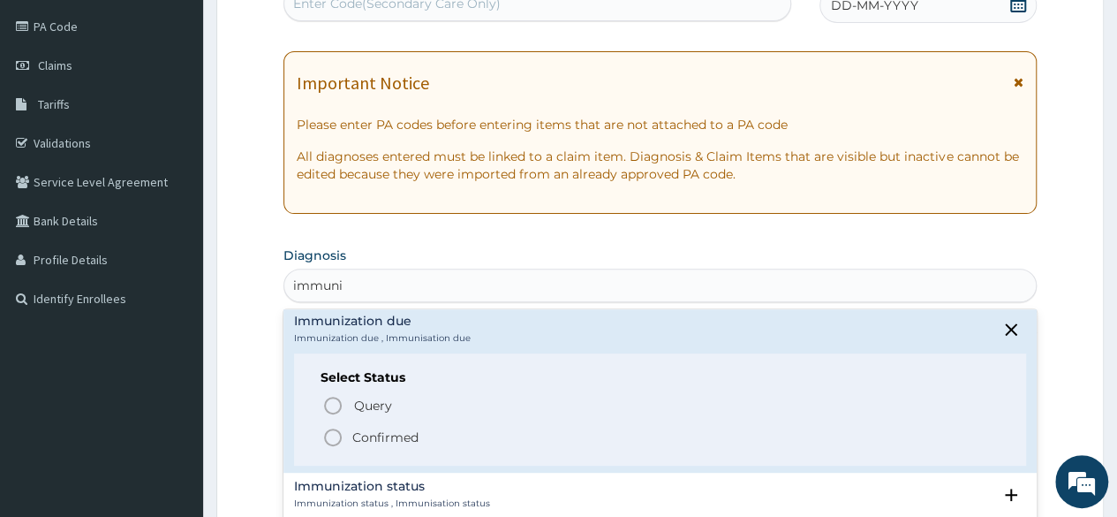
scroll to position [116, 0]
click at [360, 430] on p "Confirmed" at bounding box center [385, 435] width 66 height 18
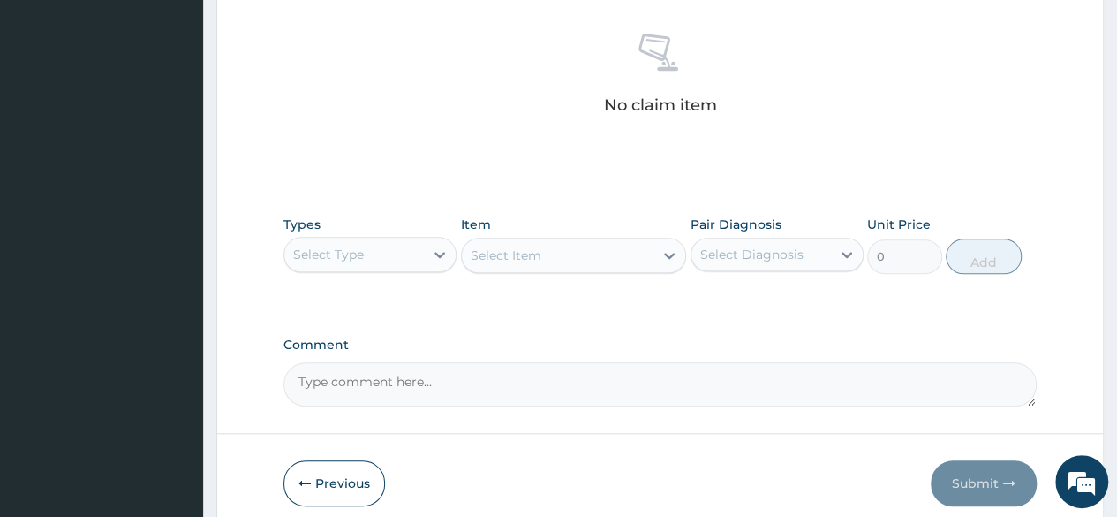
scroll to position [690, 0]
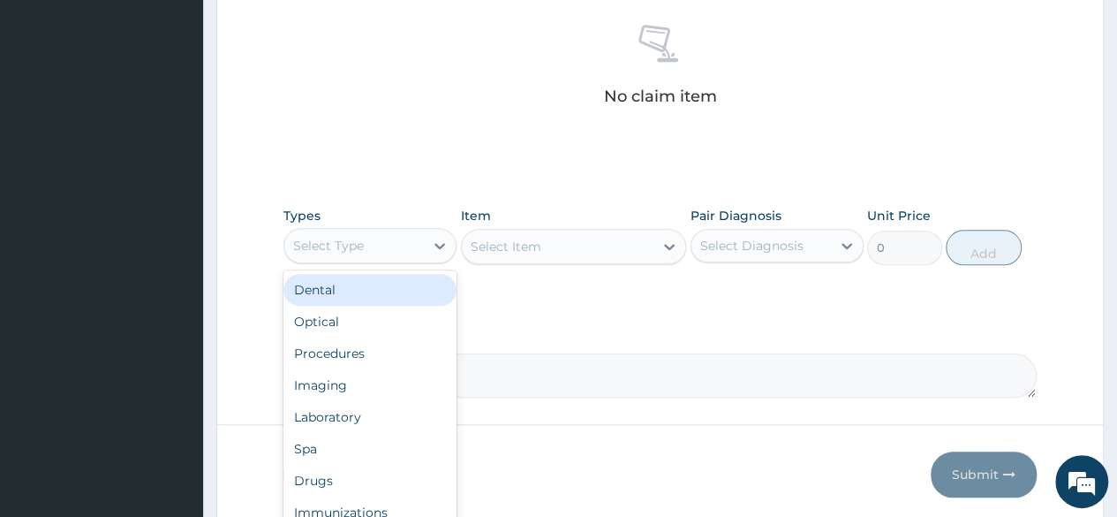
click at [419, 232] on div "Select Type" at bounding box center [353, 245] width 139 height 28
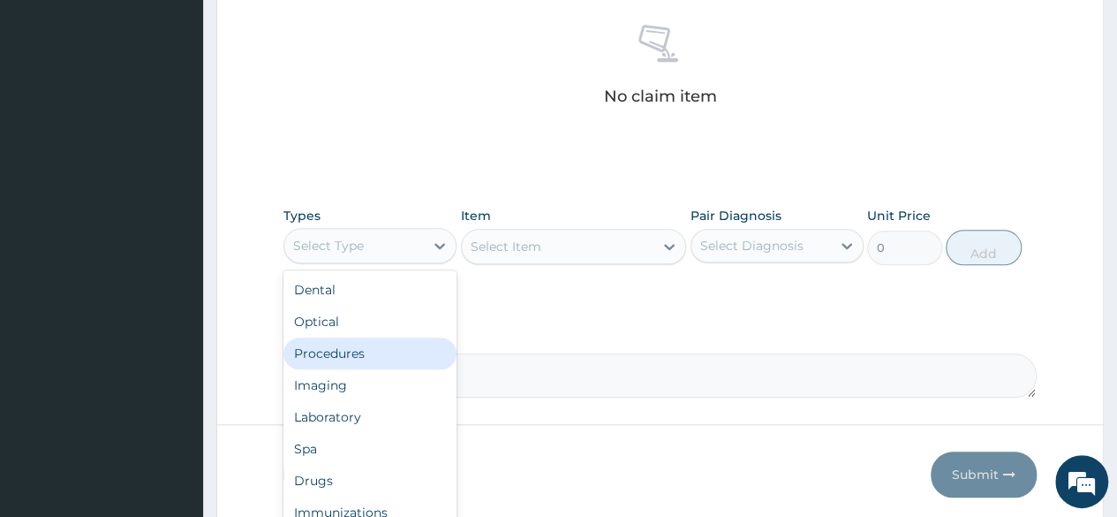
click at [373, 347] on div "Procedures" at bounding box center [369, 353] width 173 height 32
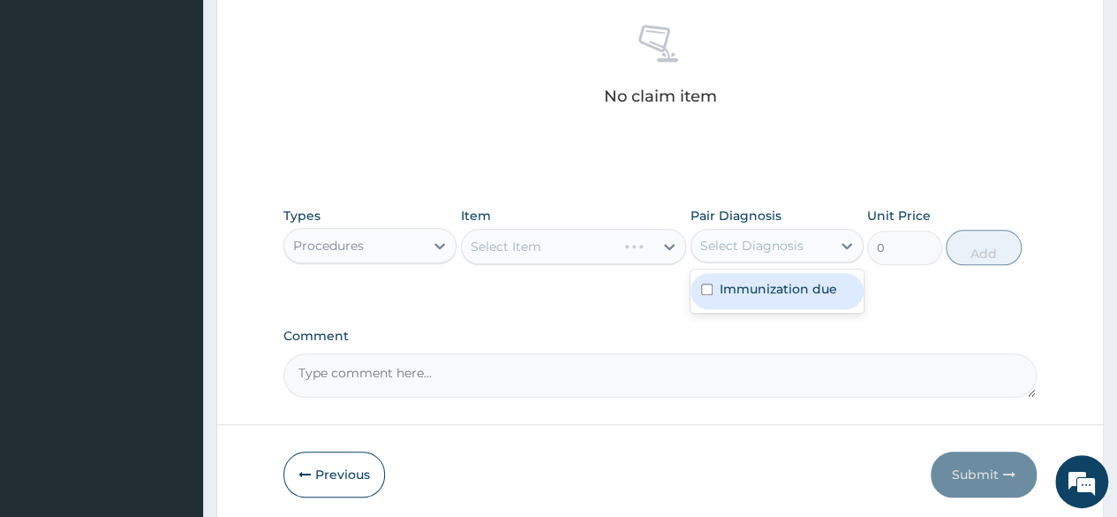
click at [731, 238] on div "Select Diagnosis" at bounding box center [751, 246] width 103 height 18
click at [736, 293] on label "Immunization due" at bounding box center [778, 289] width 117 height 18
checkbox input "true"
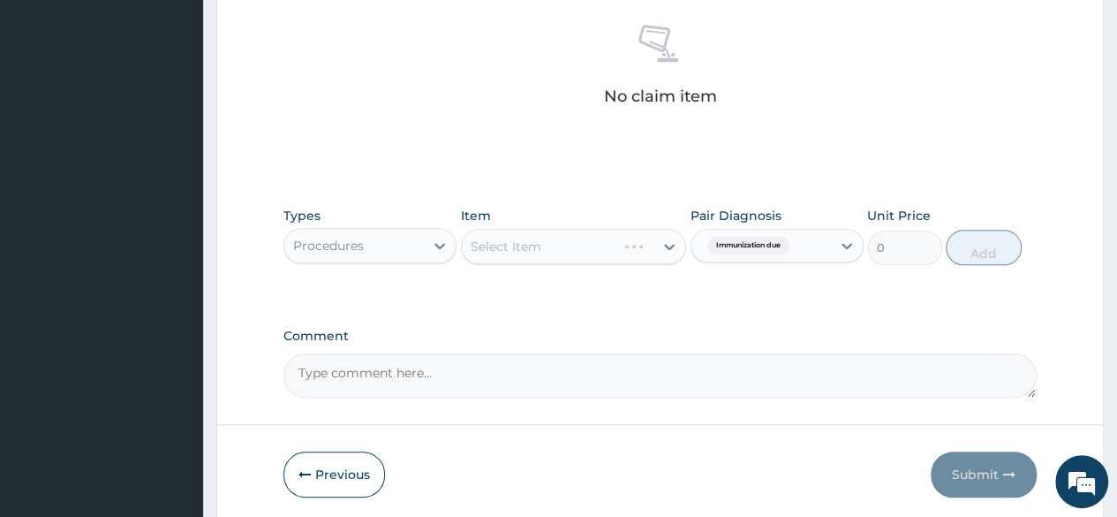
click at [573, 247] on div "Select Item" at bounding box center [574, 246] width 226 height 35
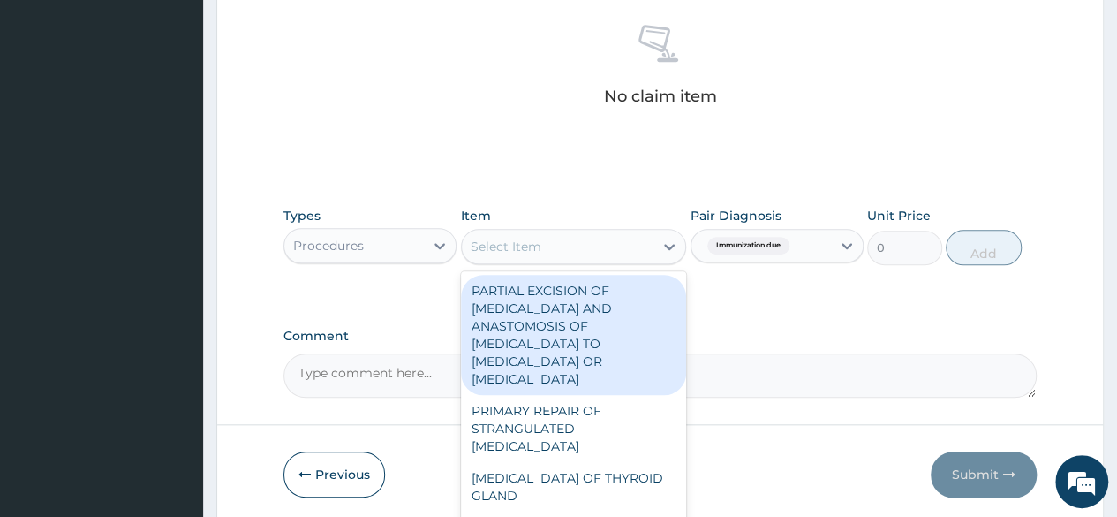
click at [573, 247] on div "Select Item" at bounding box center [558, 246] width 192 height 28
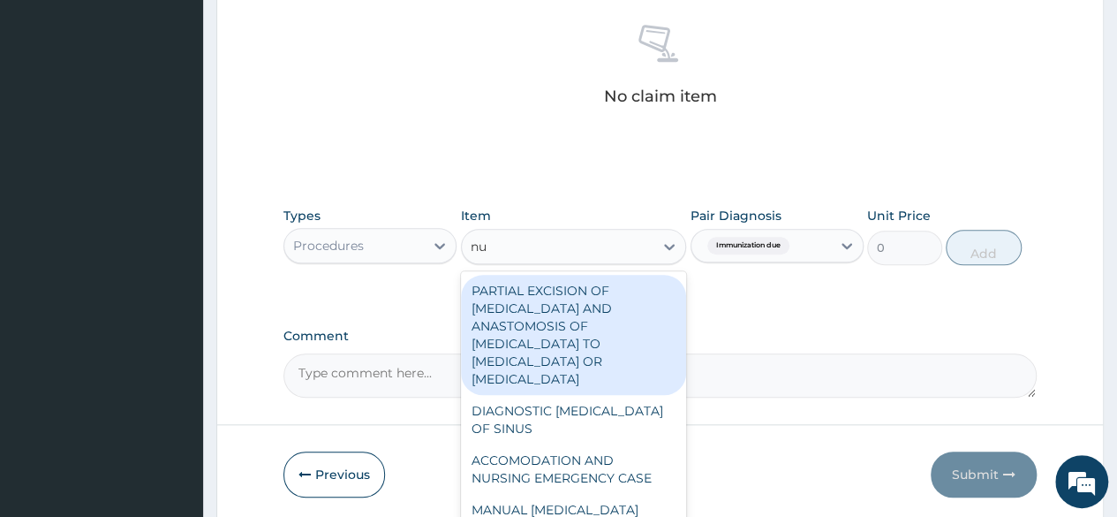
type input "nur"
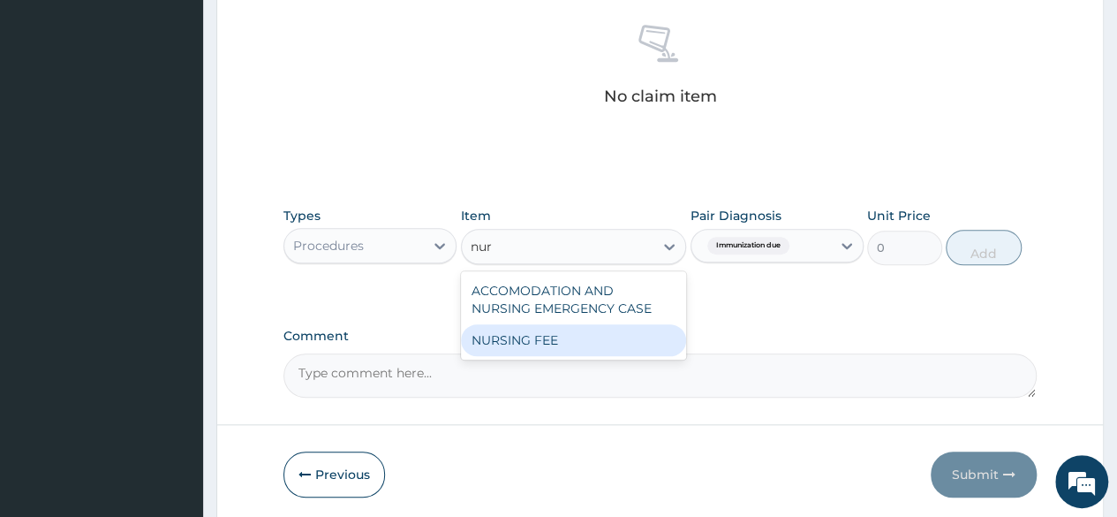
click at [557, 325] on div "NURSING FEE" at bounding box center [574, 340] width 226 height 32
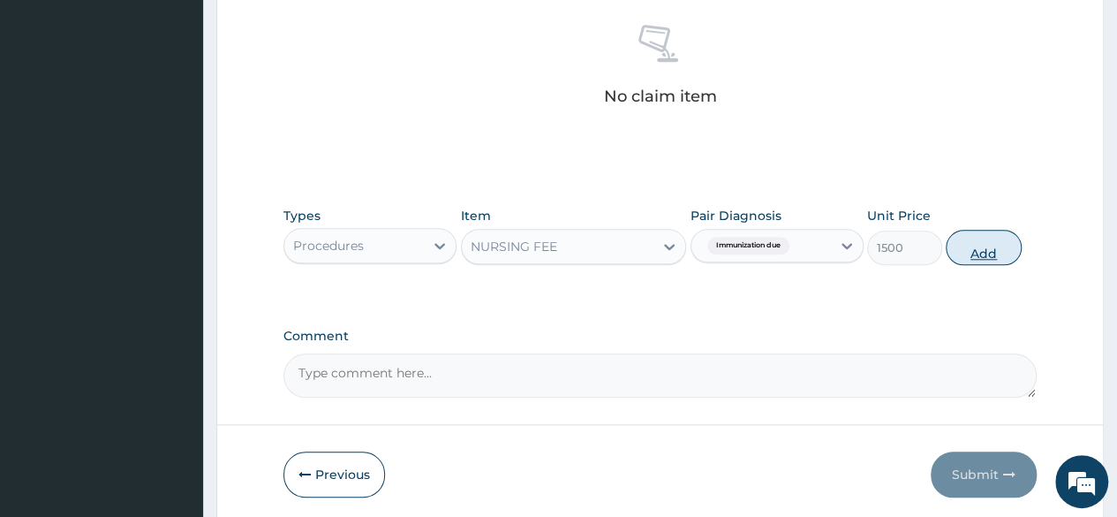
click at [992, 245] on button "Add" at bounding box center [983, 247] width 75 height 35
type input "0"
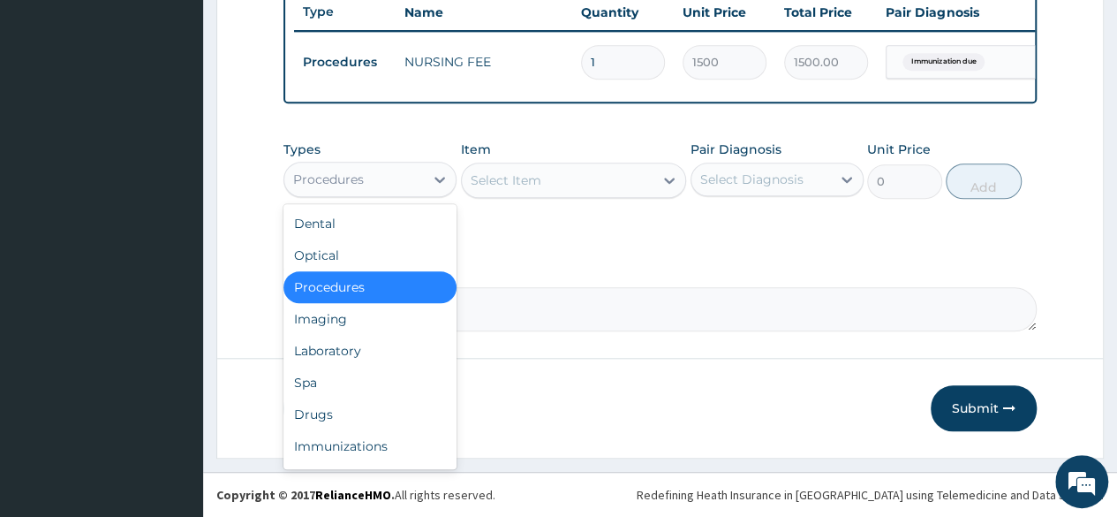
click at [389, 186] on div "Procedures" at bounding box center [353, 179] width 139 height 28
click at [365, 436] on div "Immunizations" at bounding box center [369, 446] width 173 height 32
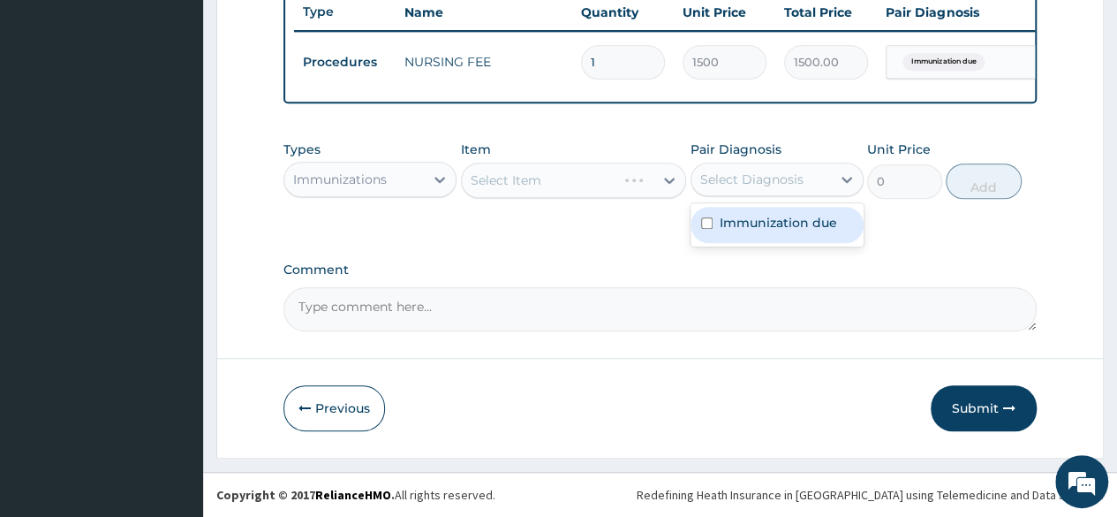
click at [720, 188] on div "Select Diagnosis" at bounding box center [751, 179] width 103 height 18
click at [729, 238] on div "Immunization due" at bounding box center [776, 225] width 173 height 36
checkbox input "true"
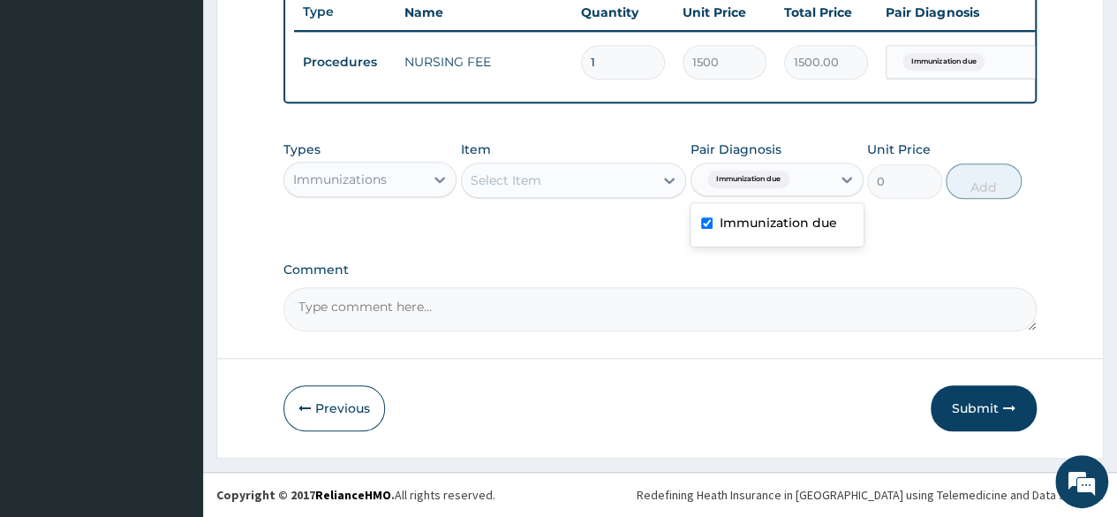
click at [606, 183] on div "Select Item" at bounding box center [558, 180] width 192 height 28
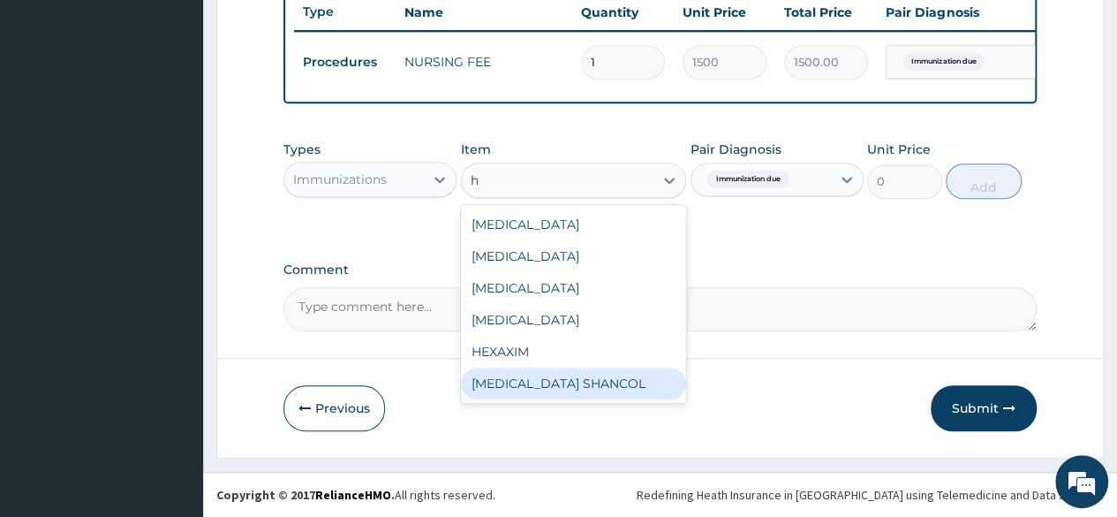
scroll to position [0, 0]
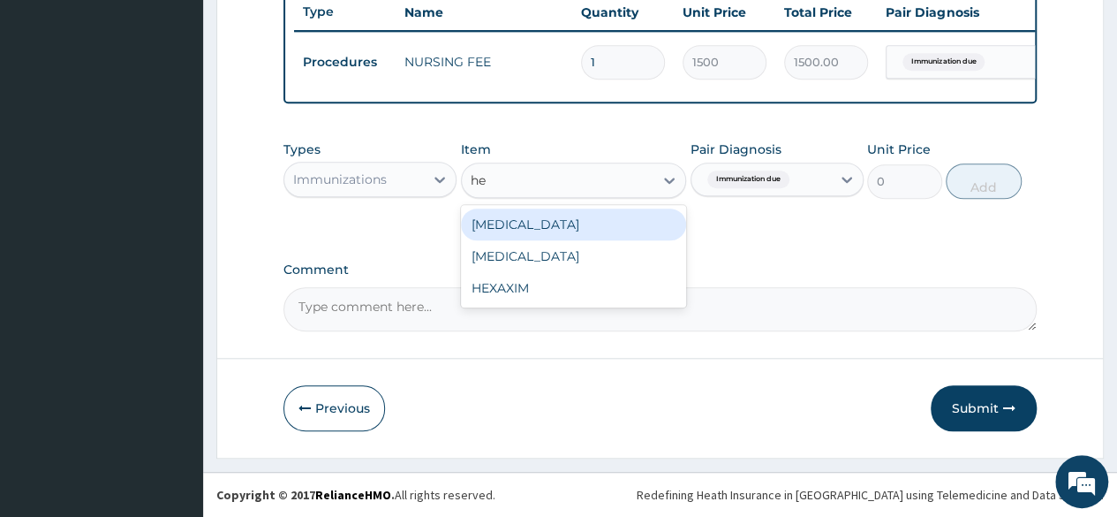
type input "hep"
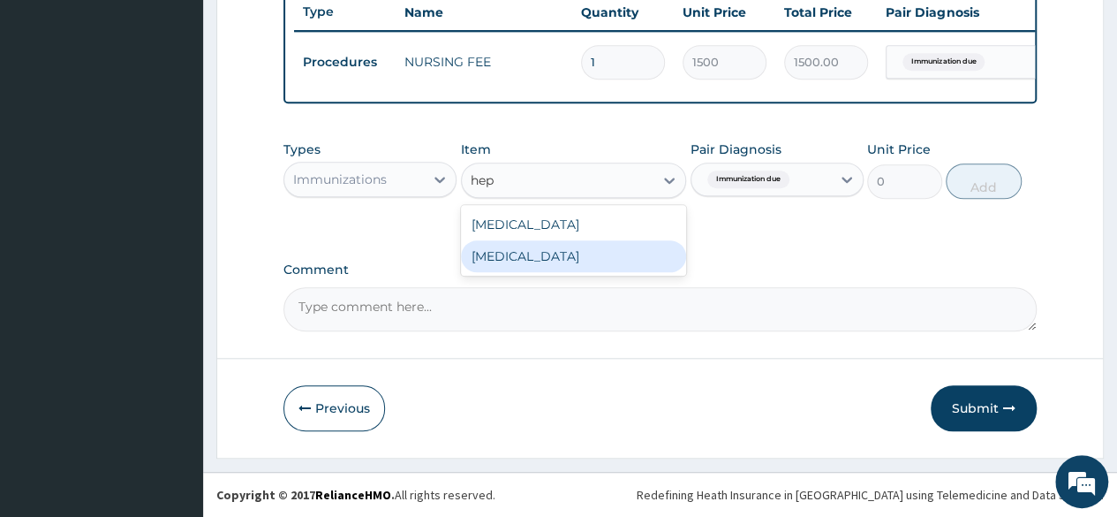
click at [563, 266] on div "HEPATITIS B" at bounding box center [574, 256] width 226 height 32
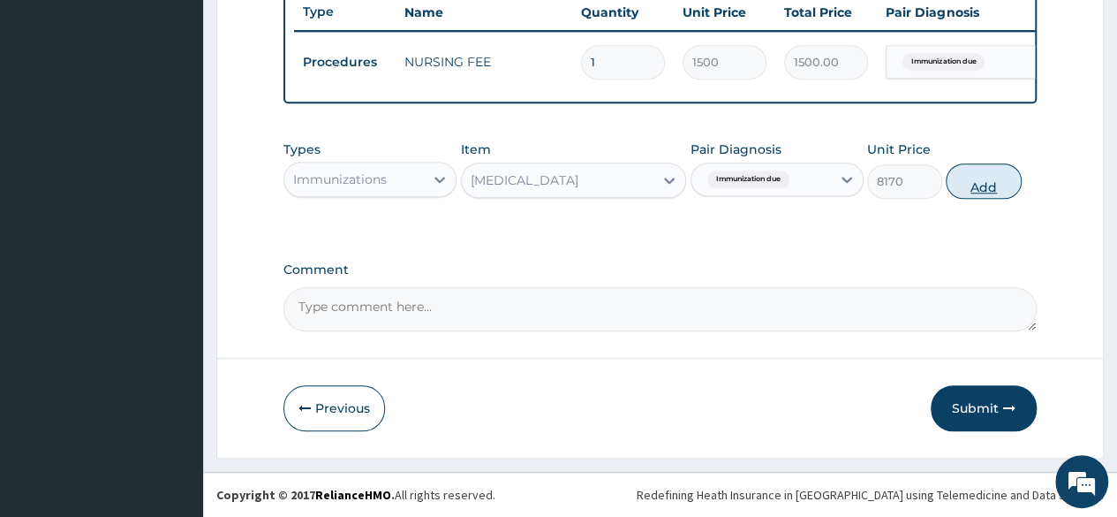
click at [966, 195] on button "Add" at bounding box center [983, 180] width 75 height 35
type input "0"
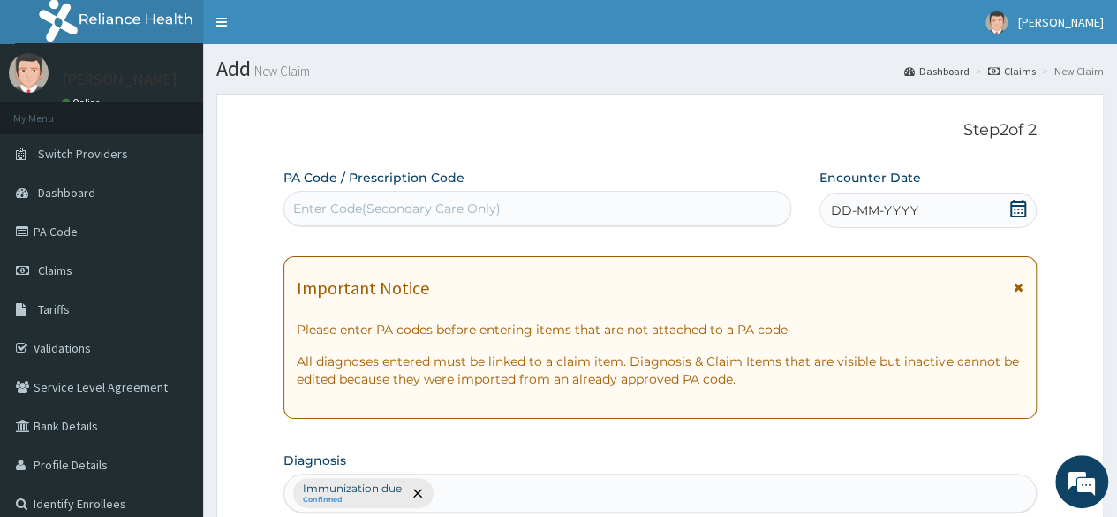
click at [940, 214] on div "DD-MM-YYYY" at bounding box center [927, 209] width 217 height 35
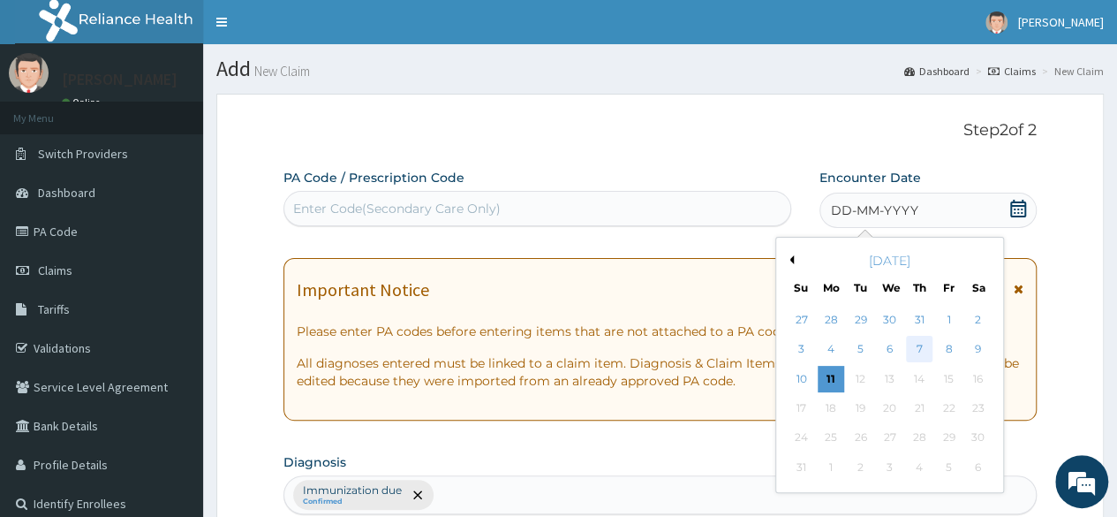
click at [930, 340] on div "7" at bounding box center [919, 349] width 26 height 26
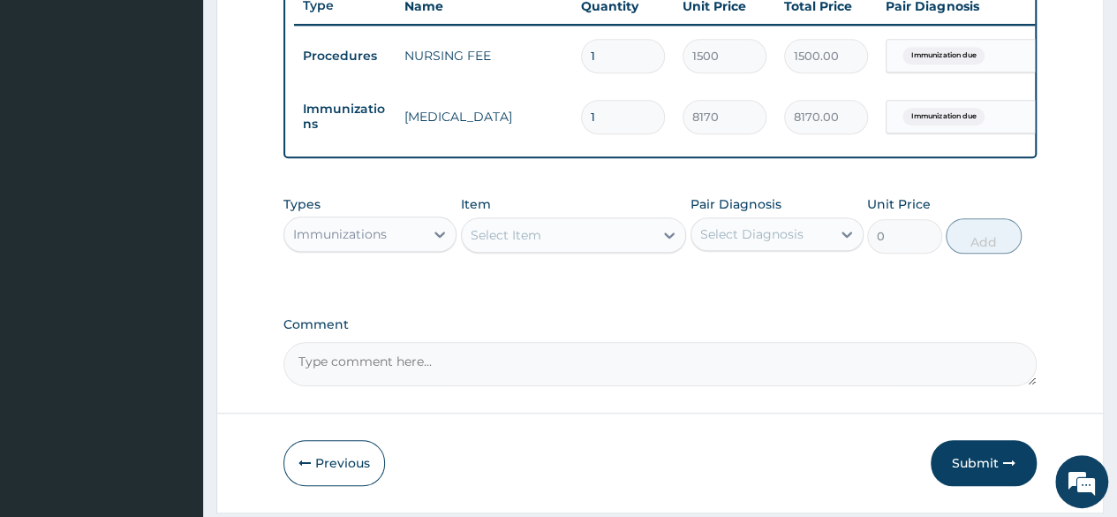
scroll to position [744, 0]
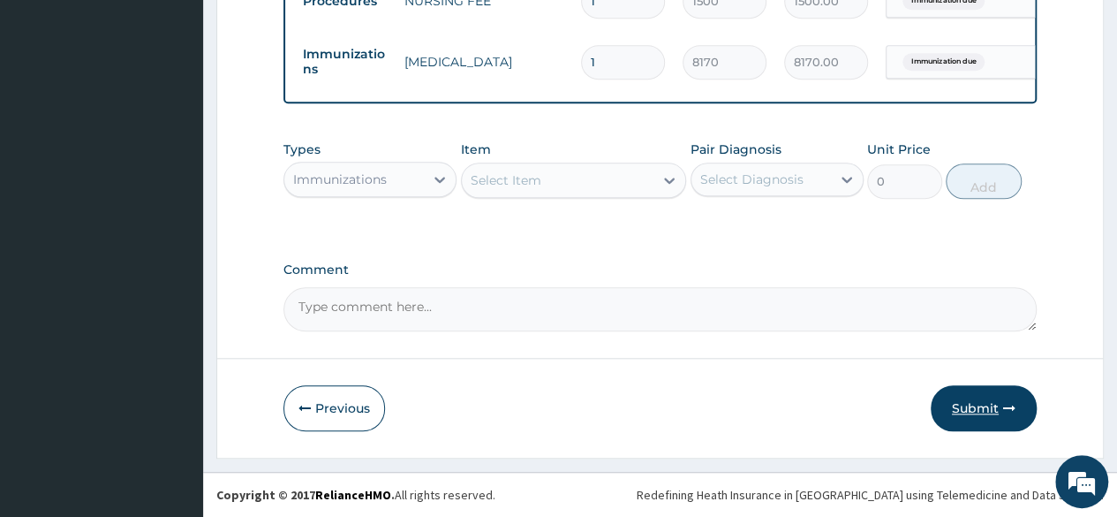
click at [957, 410] on button "Submit" at bounding box center [984, 408] width 106 height 46
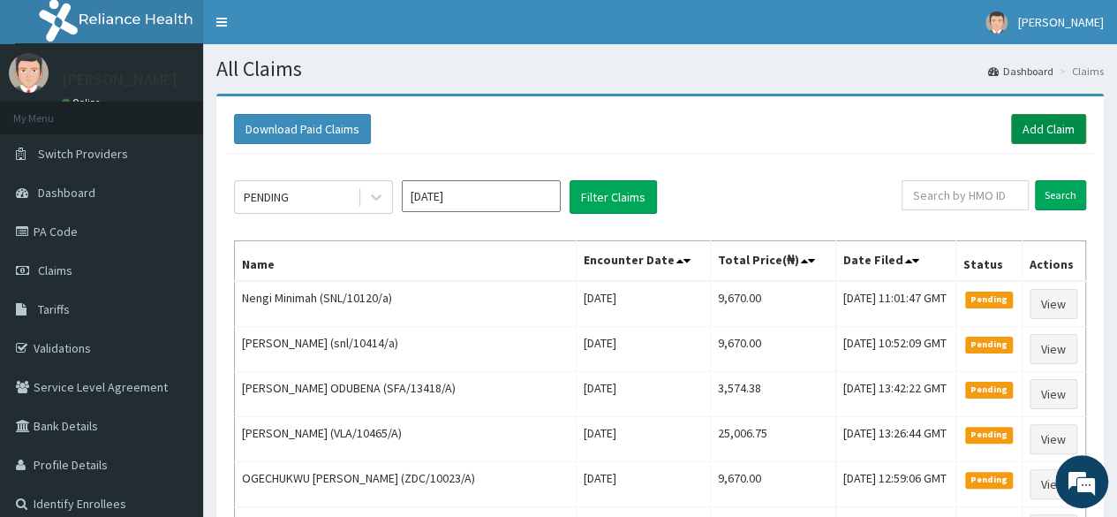
click at [1022, 128] on link "Add Claim" at bounding box center [1048, 129] width 75 height 30
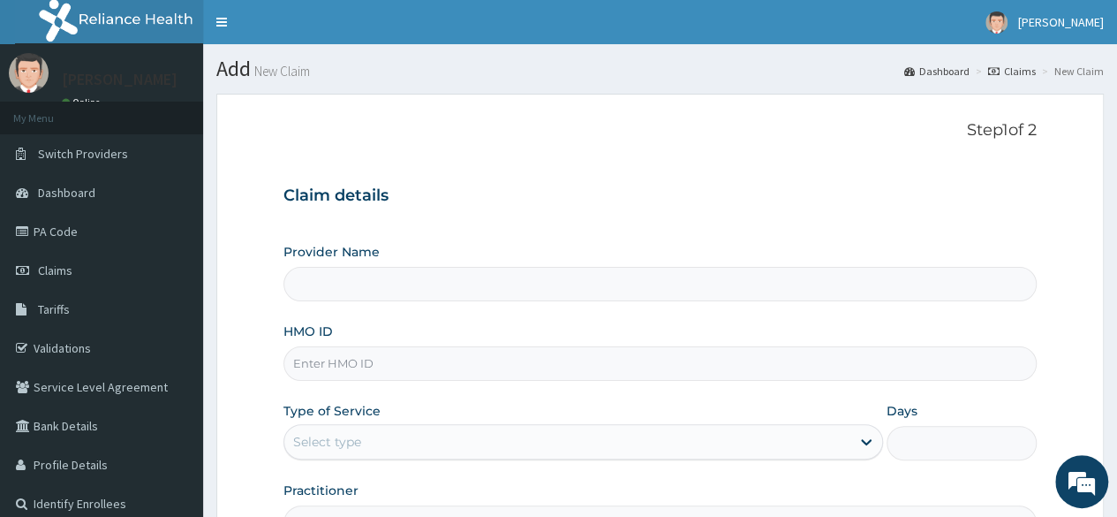
type input "Reliance Family Clinics (RFC) - [GEOGRAPHIC_DATA]"
click at [418, 365] on input "HMO ID" at bounding box center [659, 363] width 753 height 34
type input "snl/"
